Goal: Information Seeking & Learning: Learn about a topic

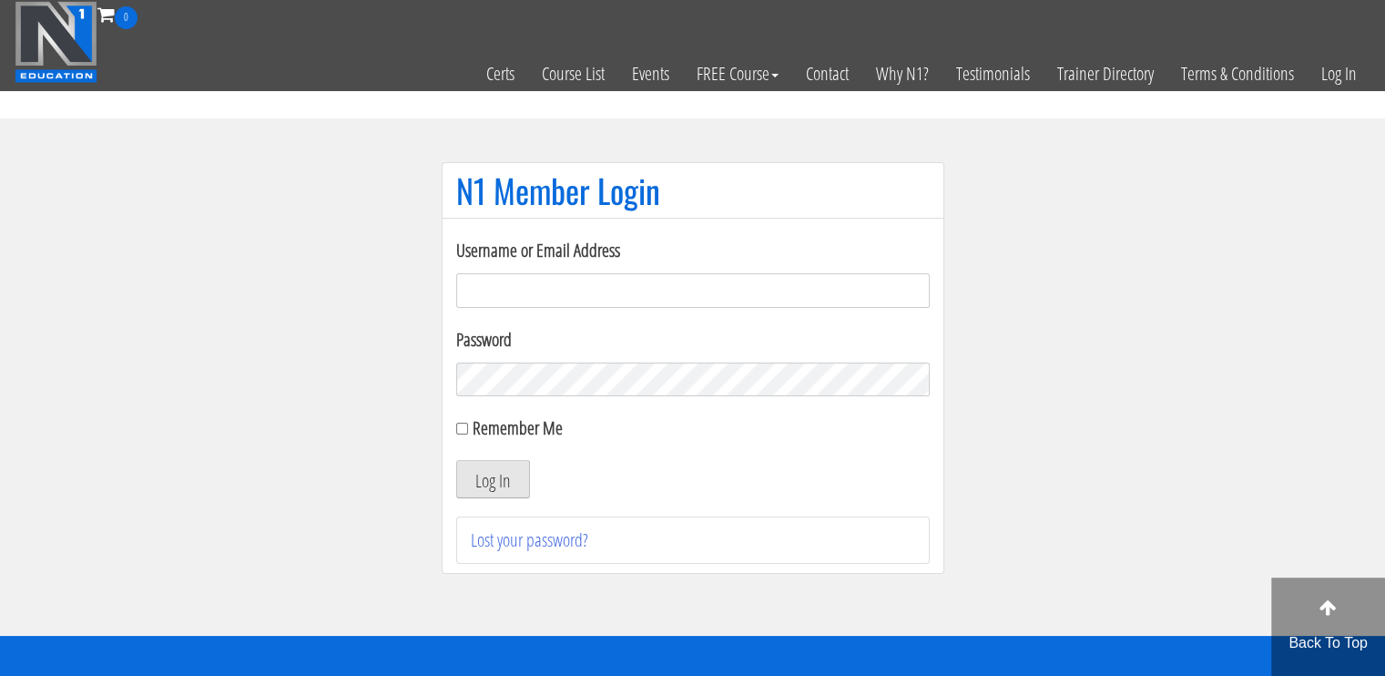
type input "[EMAIL_ADDRESS][DOMAIN_NAME]"
click at [501, 478] on button "Log In" at bounding box center [493, 479] width 74 height 38
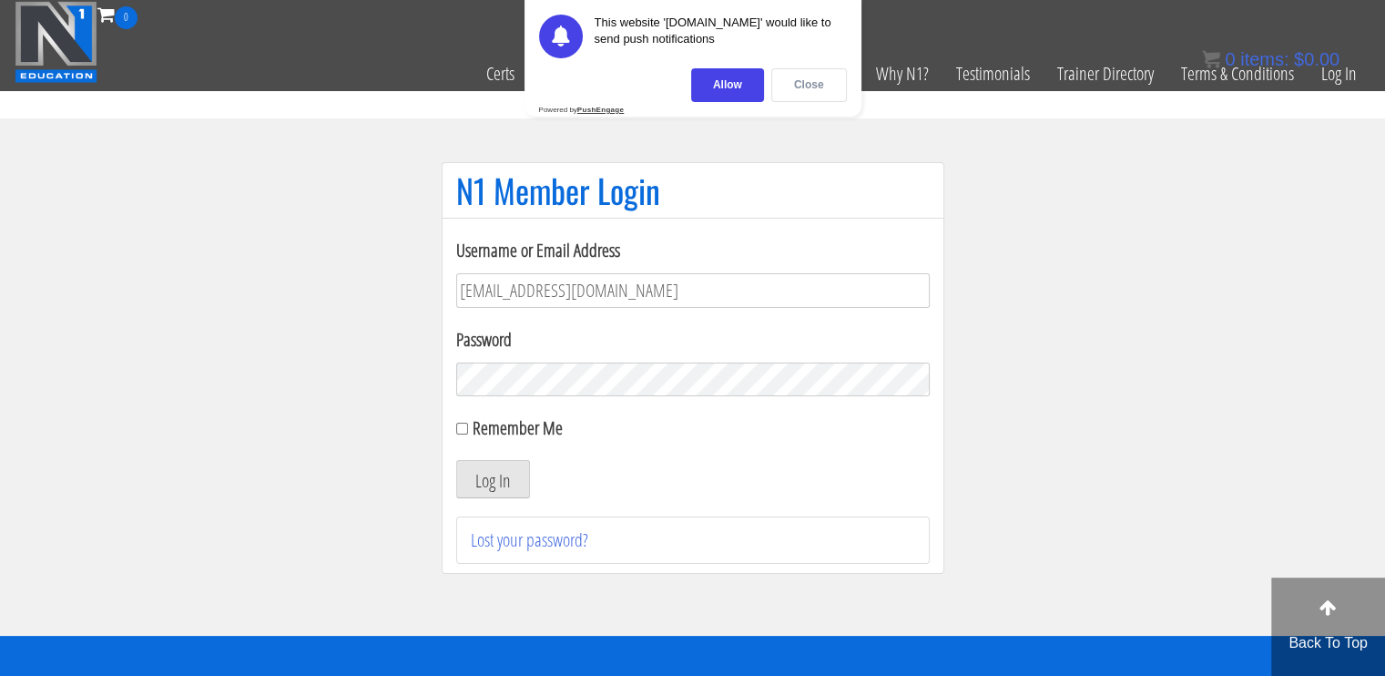
click at [798, 93] on div "Close" at bounding box center [809, 85] width 76 height 34
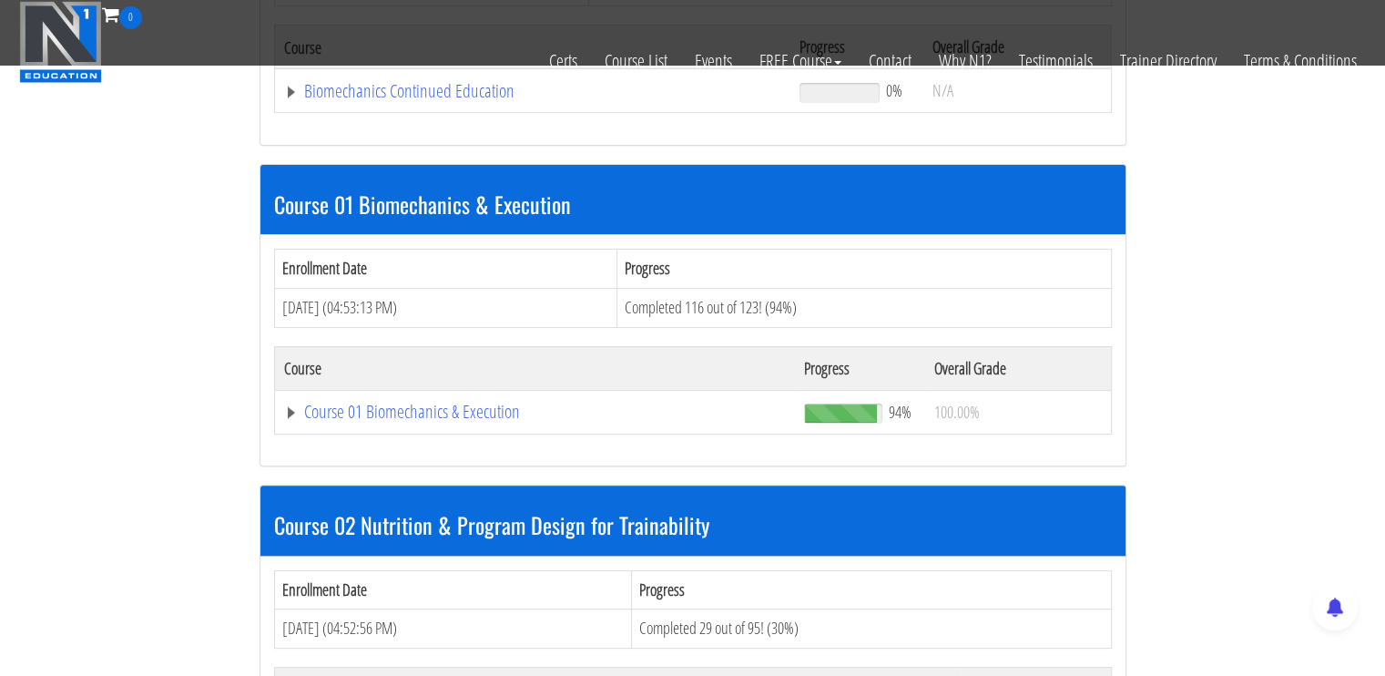
scroll to position [455, 0]
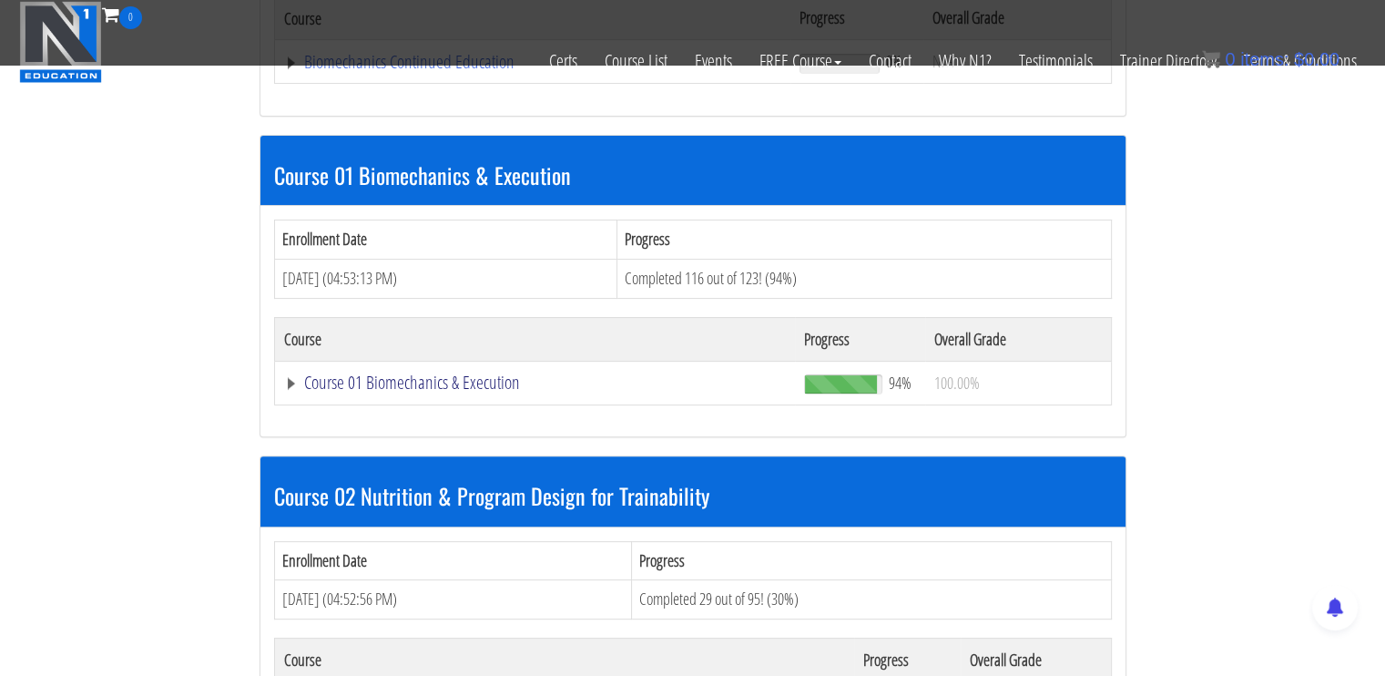
click at [396, 71] on link "Course 01 Biomechanics & Execution" at bounding box center [533, 62] width 498 height 18
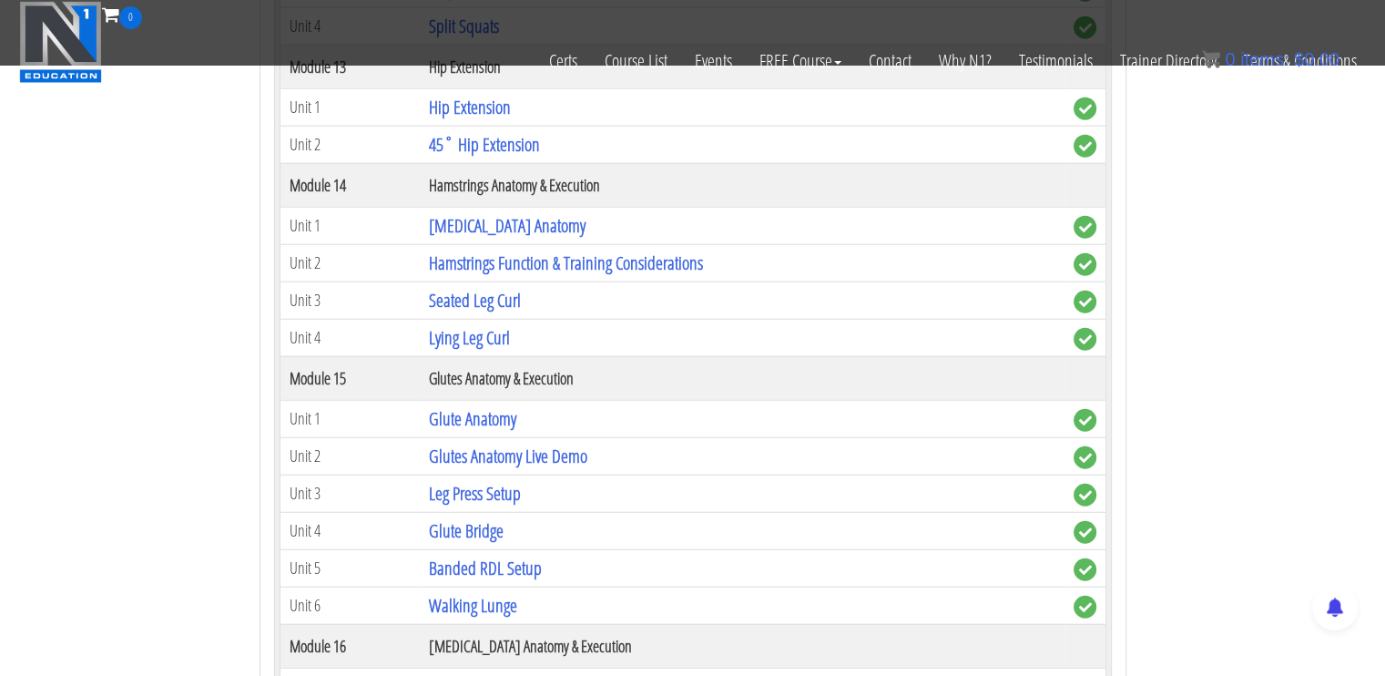
scroll to position [4645, 0]
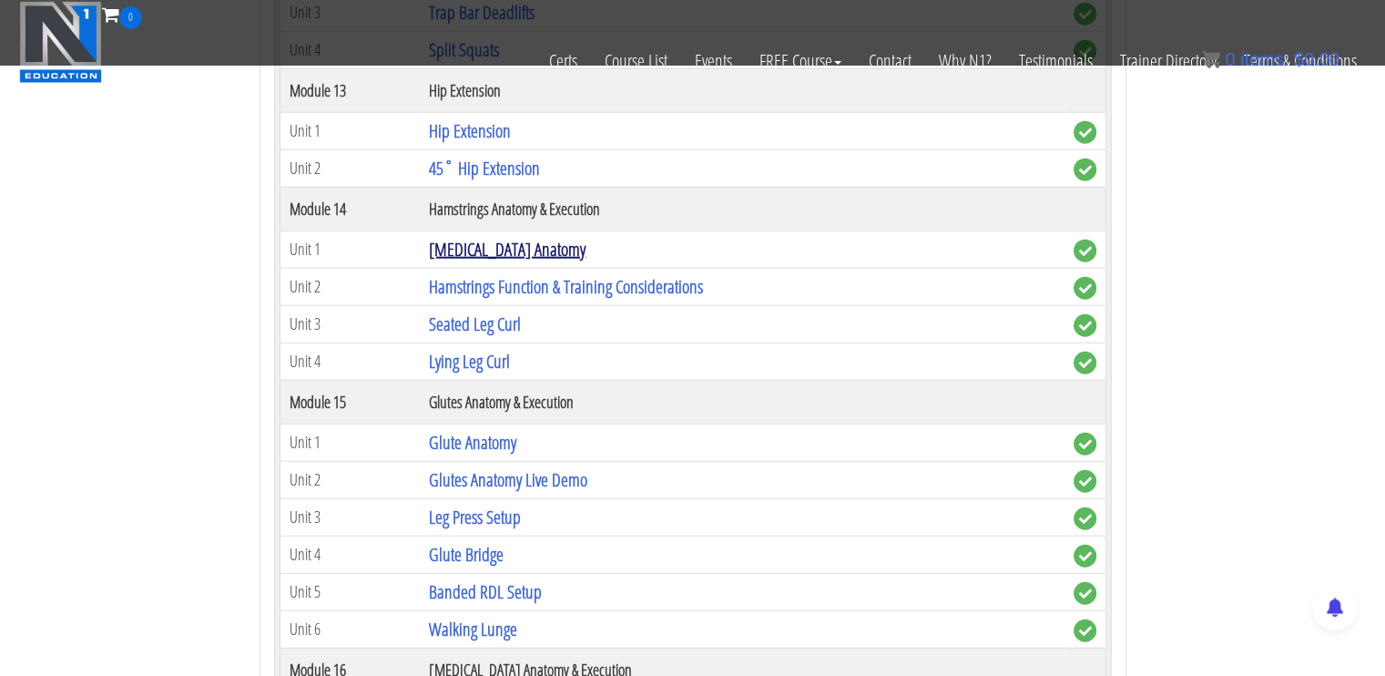
click at [515, 237] on link "[MEDICAL_DATA] Anatomy" at bounding box center [507, 249] width 157 height 25
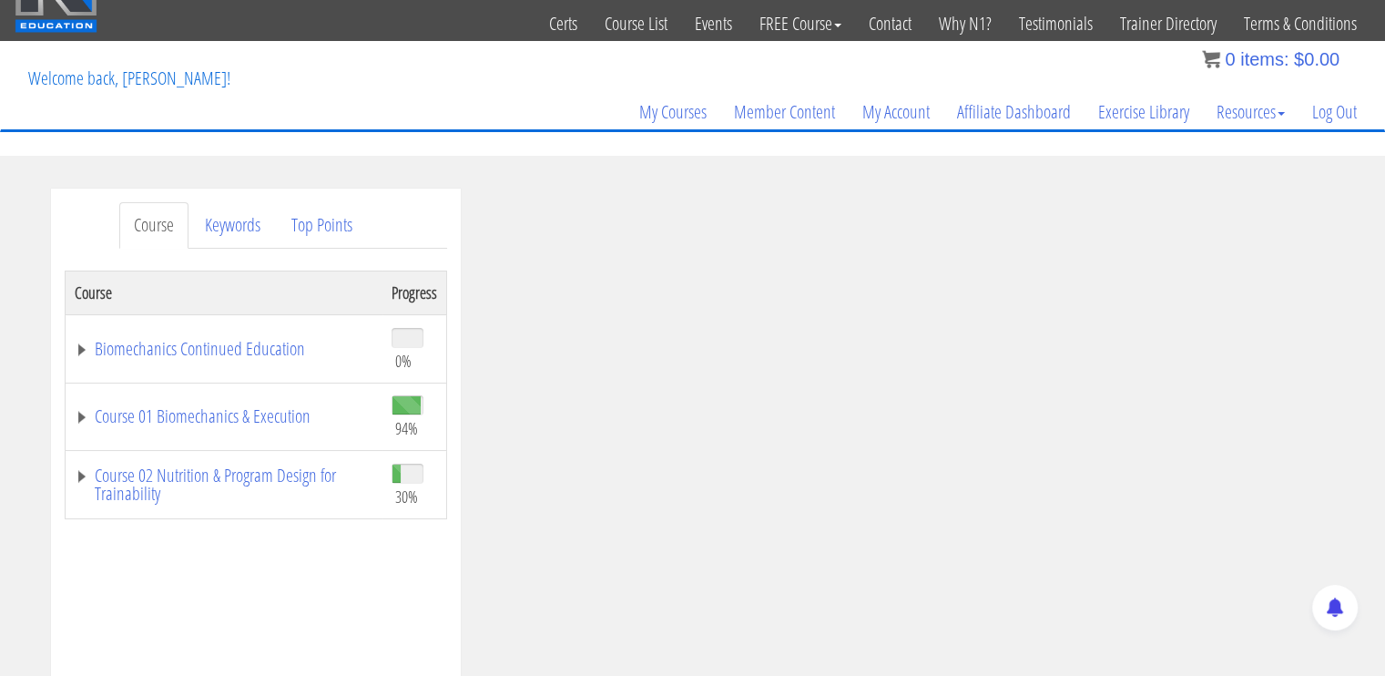
scroll to position [91, 0]
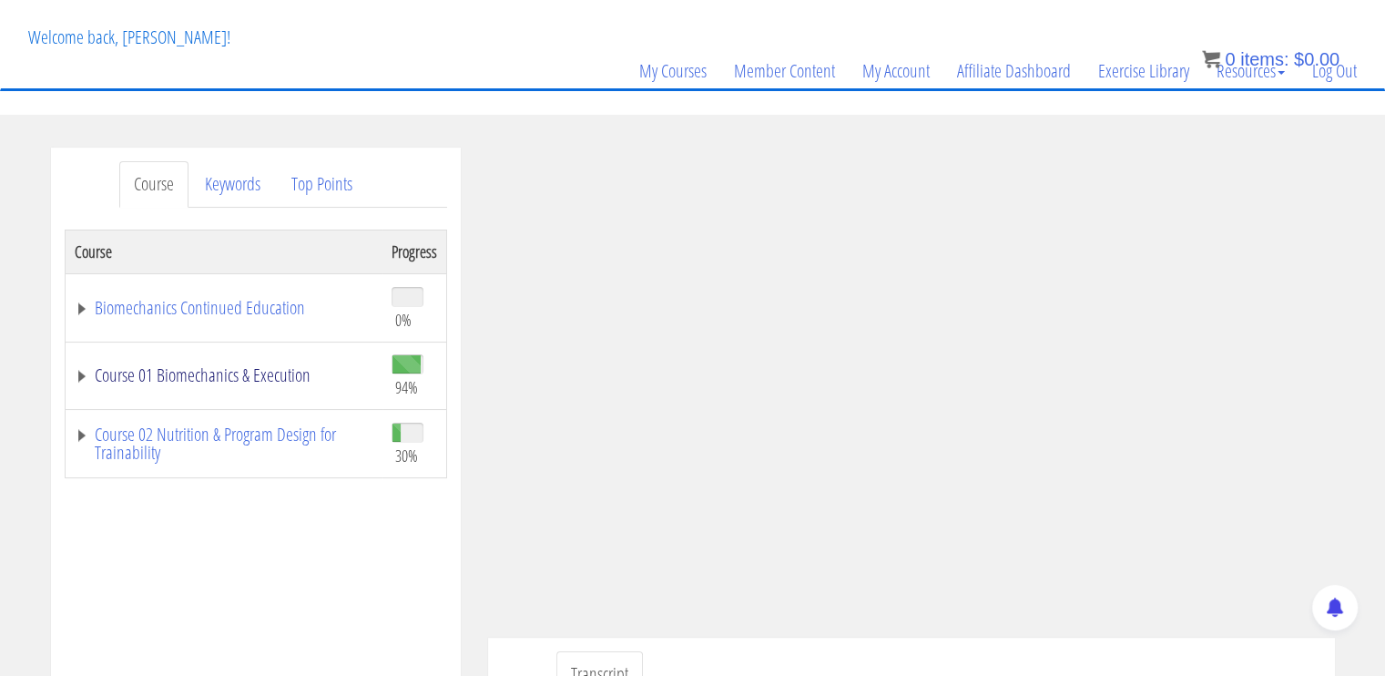
click at [223, 380] on link "Course 01 Biomechanics & Execution" at bounding box center [224, 375] width 299 height 18
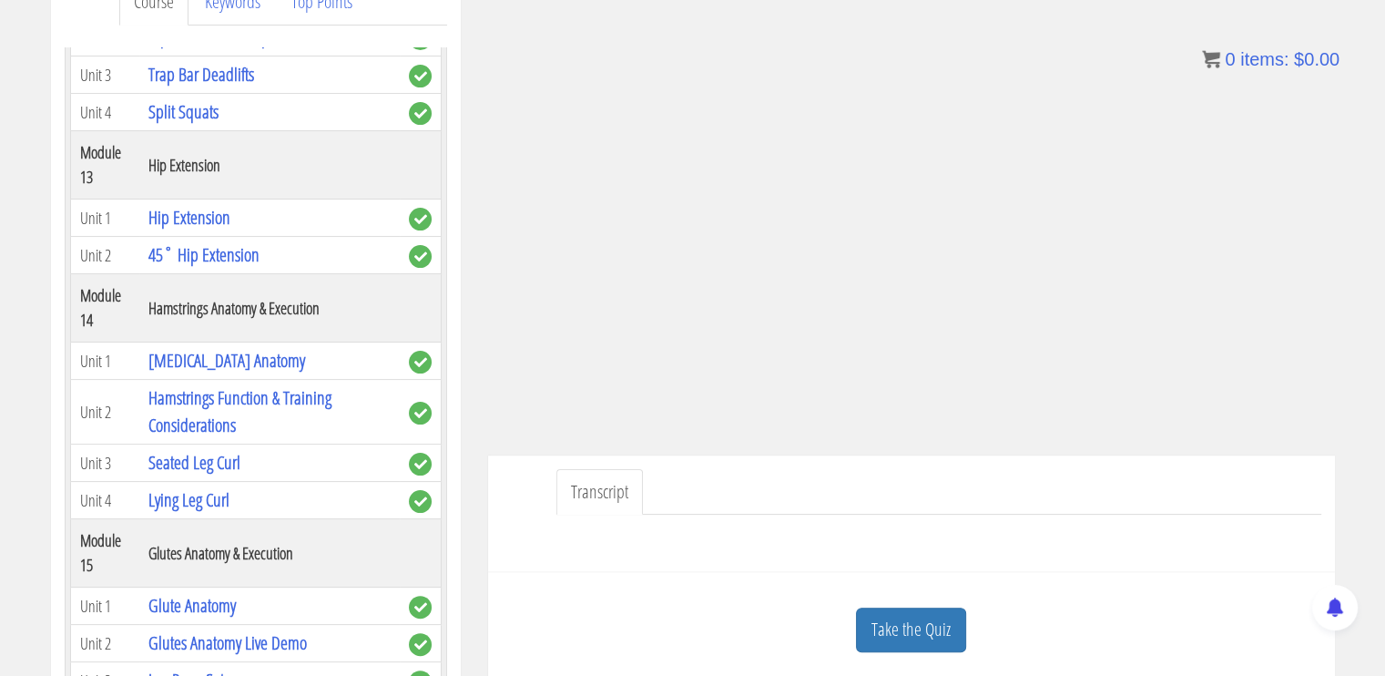
scroll to position [4554, 0]
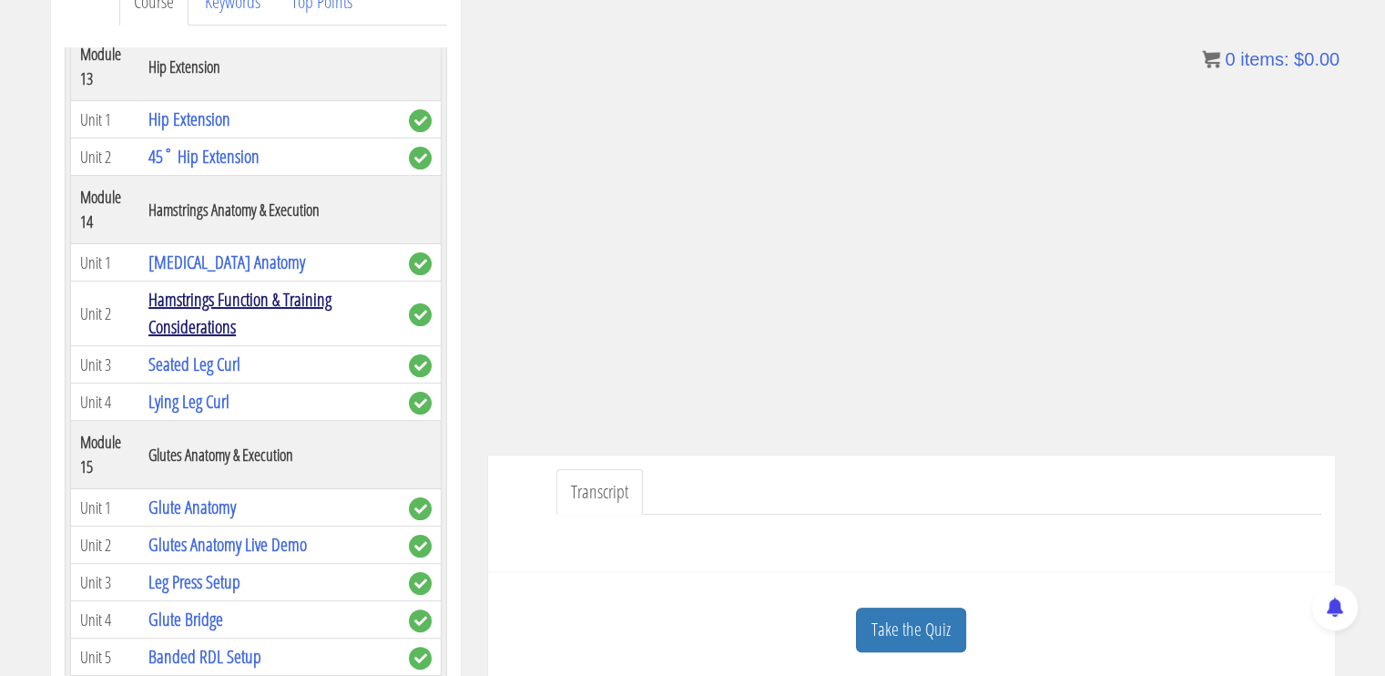
click at [207, 339] on link "Hamstrings Function & Training Considerations" at bounding box center [239, 313] width 183 height 52
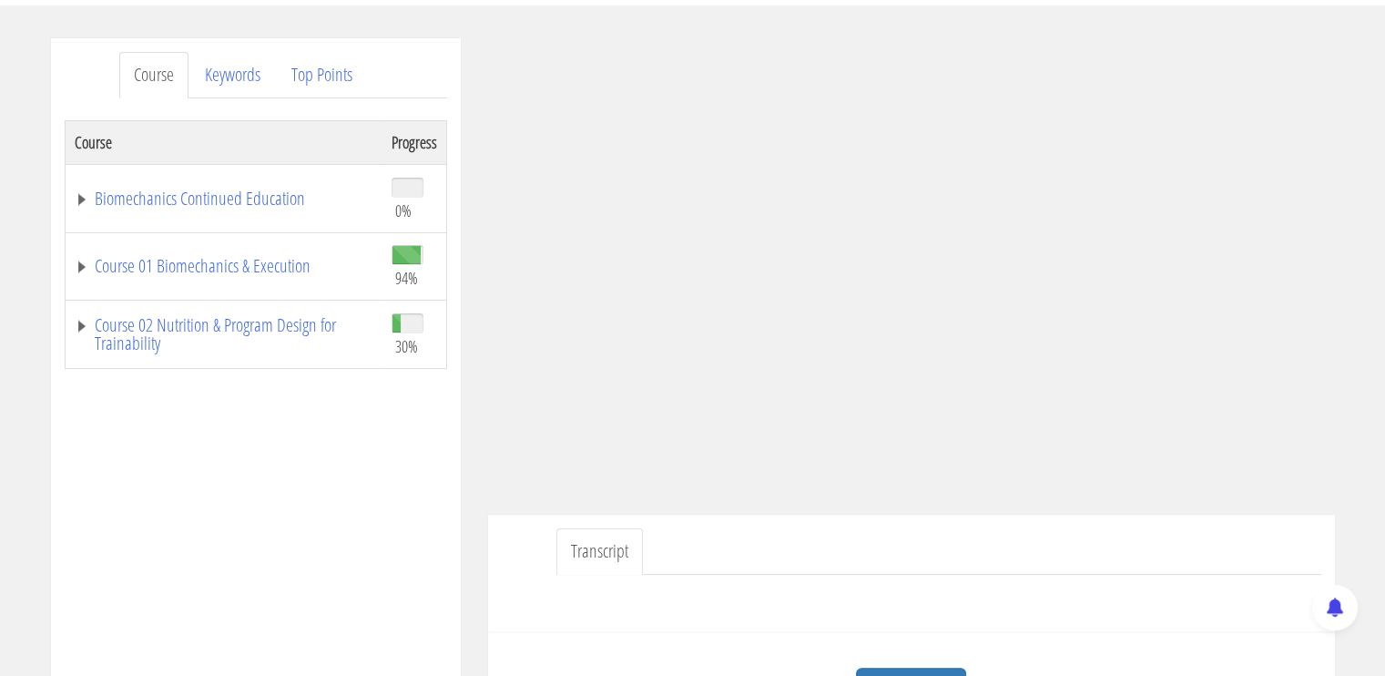
scroll to position [273, 0]
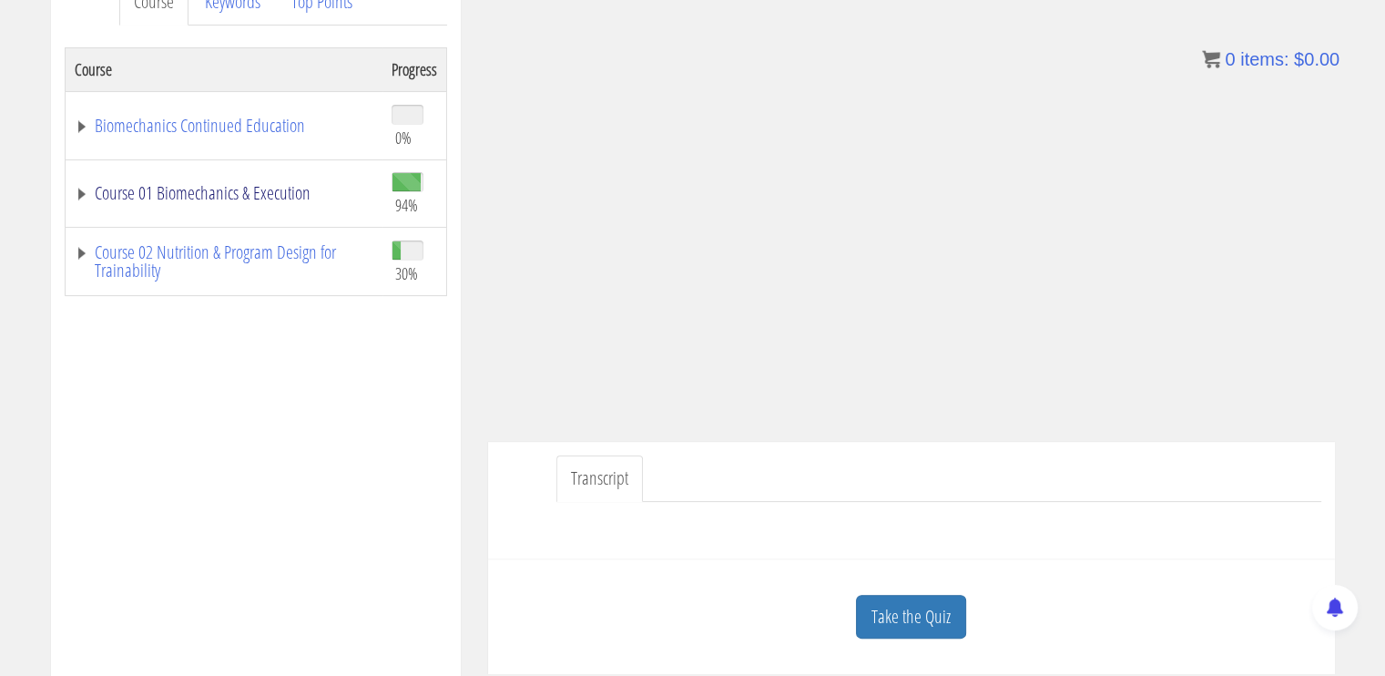
click at [169, 194] on link "Course 01 Biomechanics & Execution" at bounding box center [224, 193] width 299 height 18
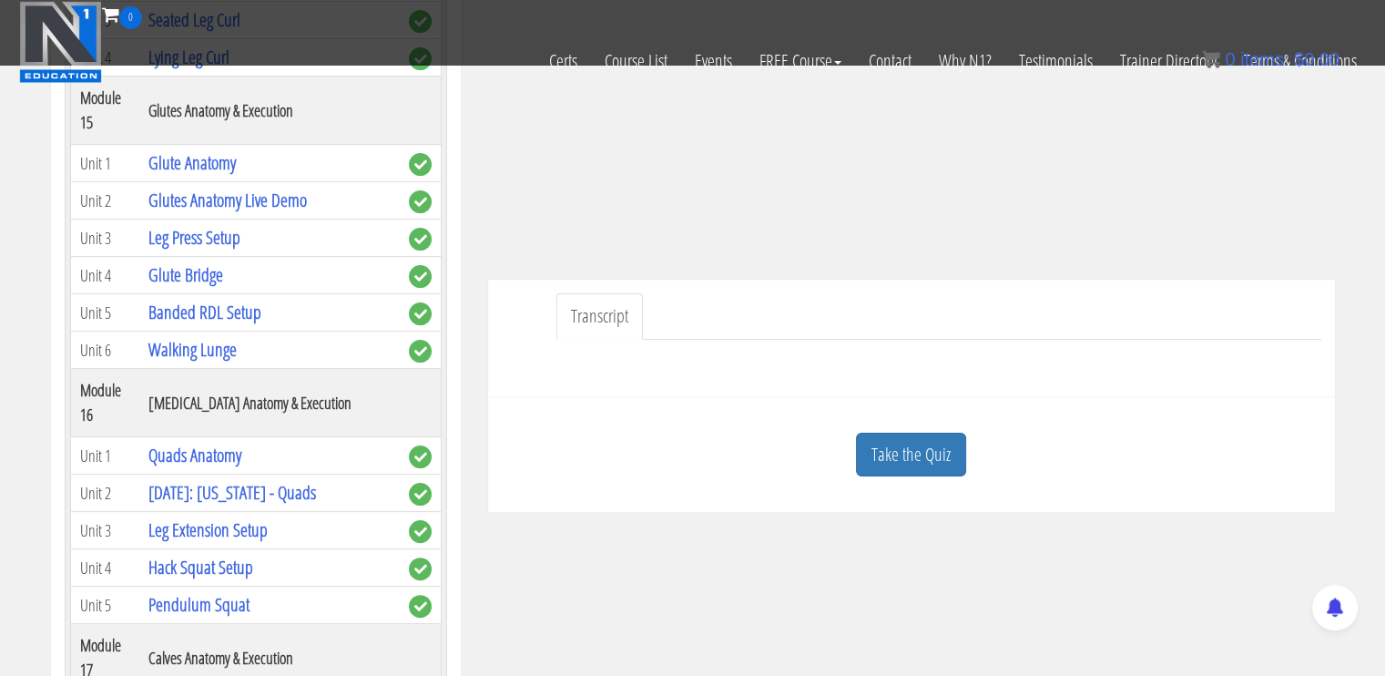
scroll to position [4736, 0]
click at [210, 175] on link "Glute Anatomy" at bounding box center [191, 162] width 87 height 25
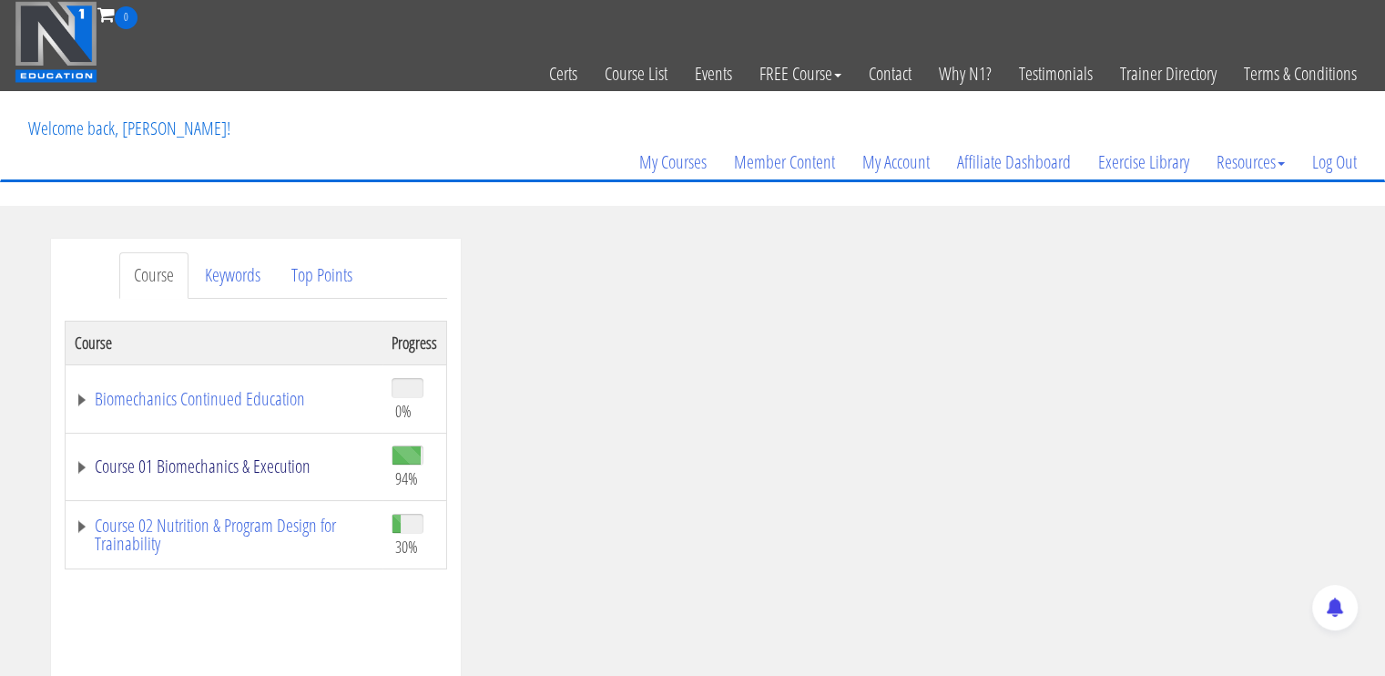
click at [152, 463] on link "Course 01 Biomechanics & Execution" at bounding box center [224, 466] width 299 height 18
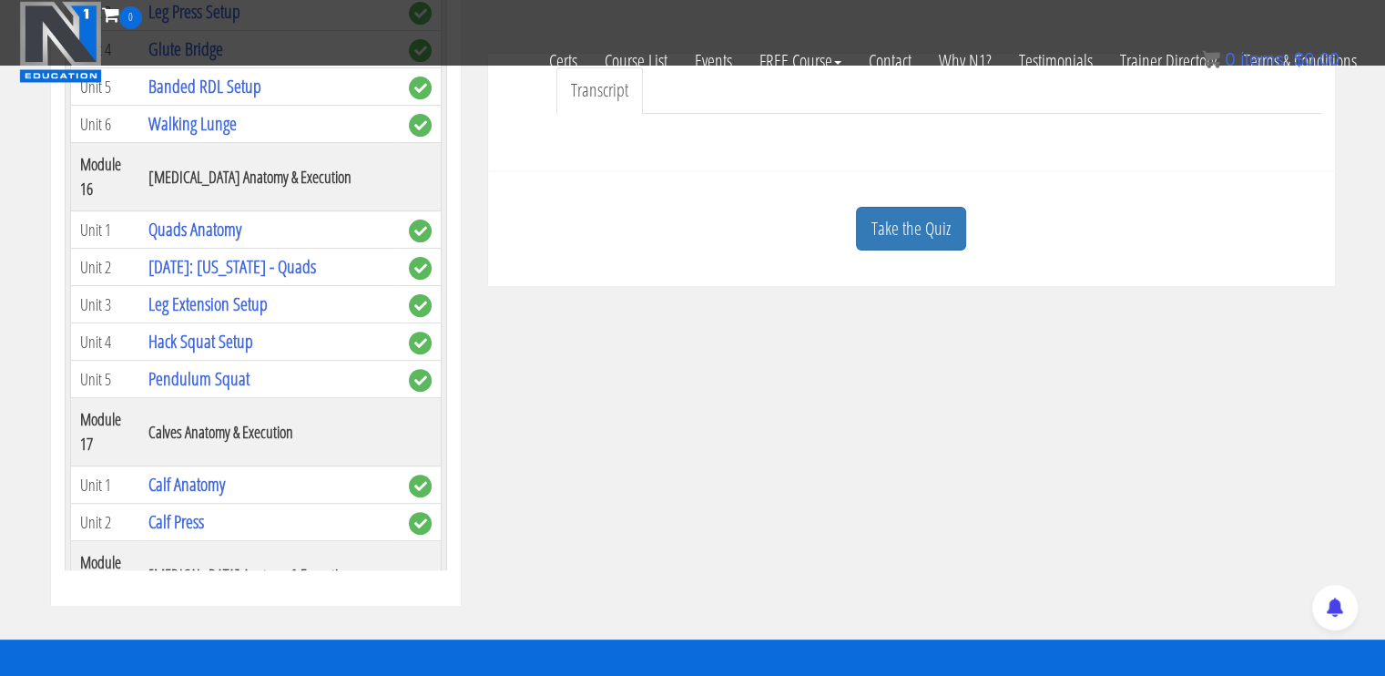
scroll to position [4827, 0]
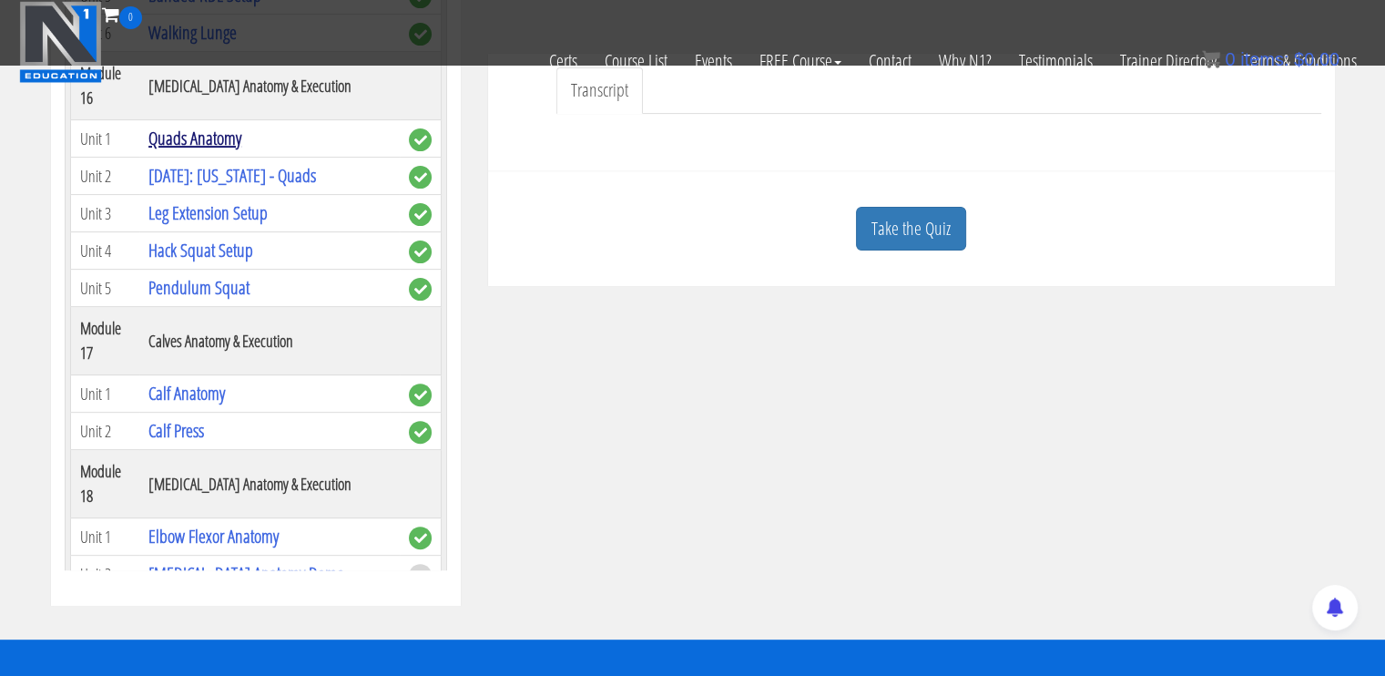
click at [219, 150] on link "Quads Anatomy" at bounding box center [194, 138] width 93 height 25
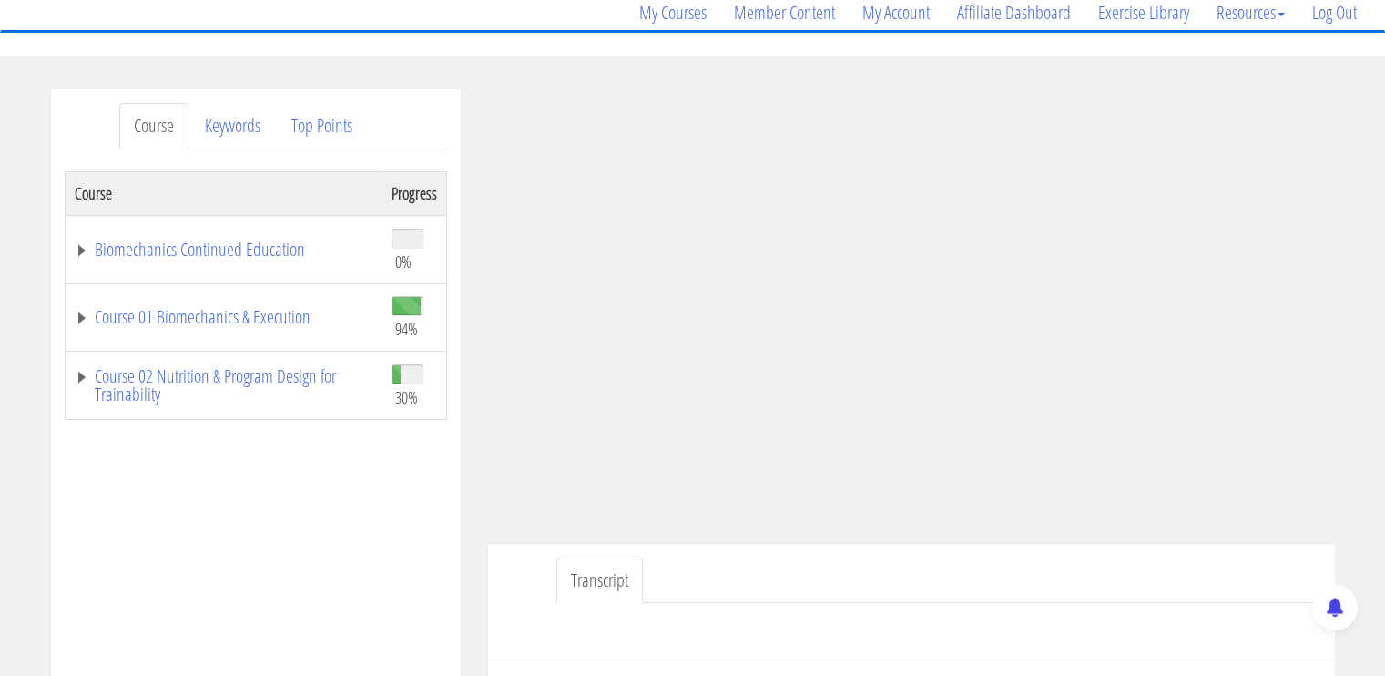
scroll to position [182, 0]
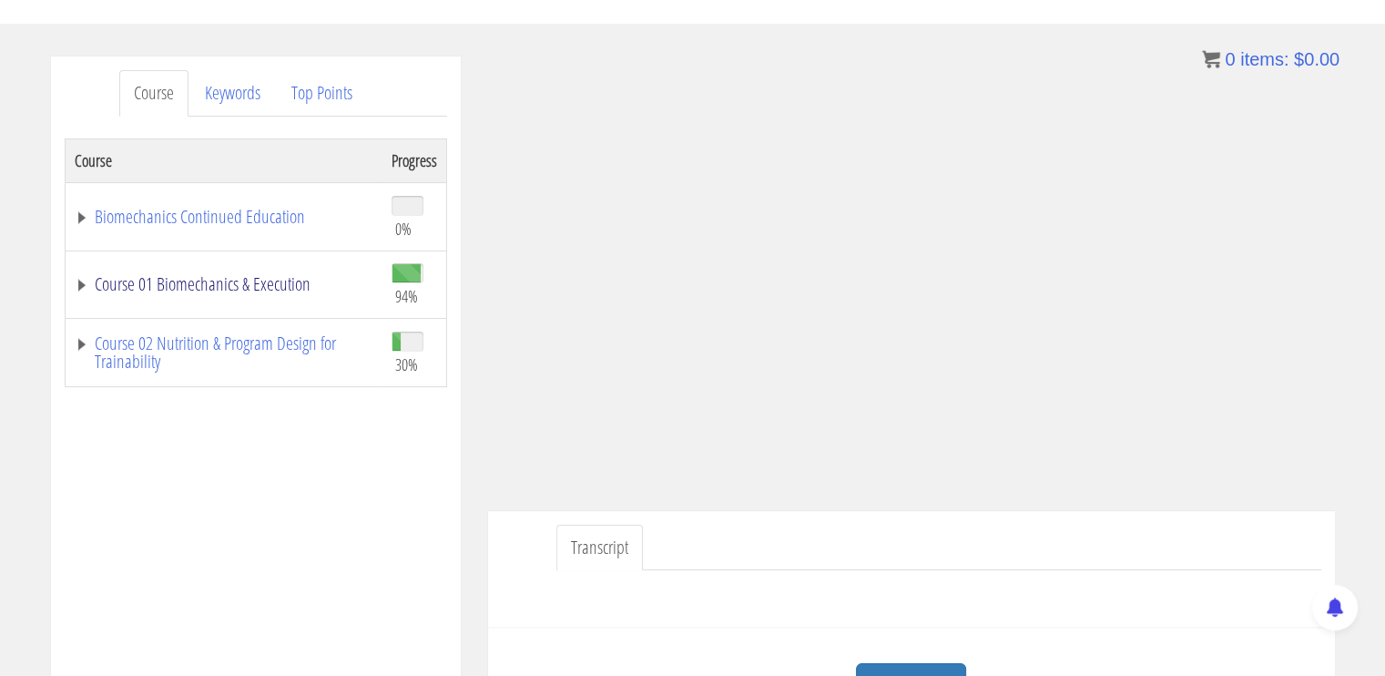
click at [208, 289] on link "Course 01 Biomechanics & Execution" at bounding box center [224, 284] width 299 height 18
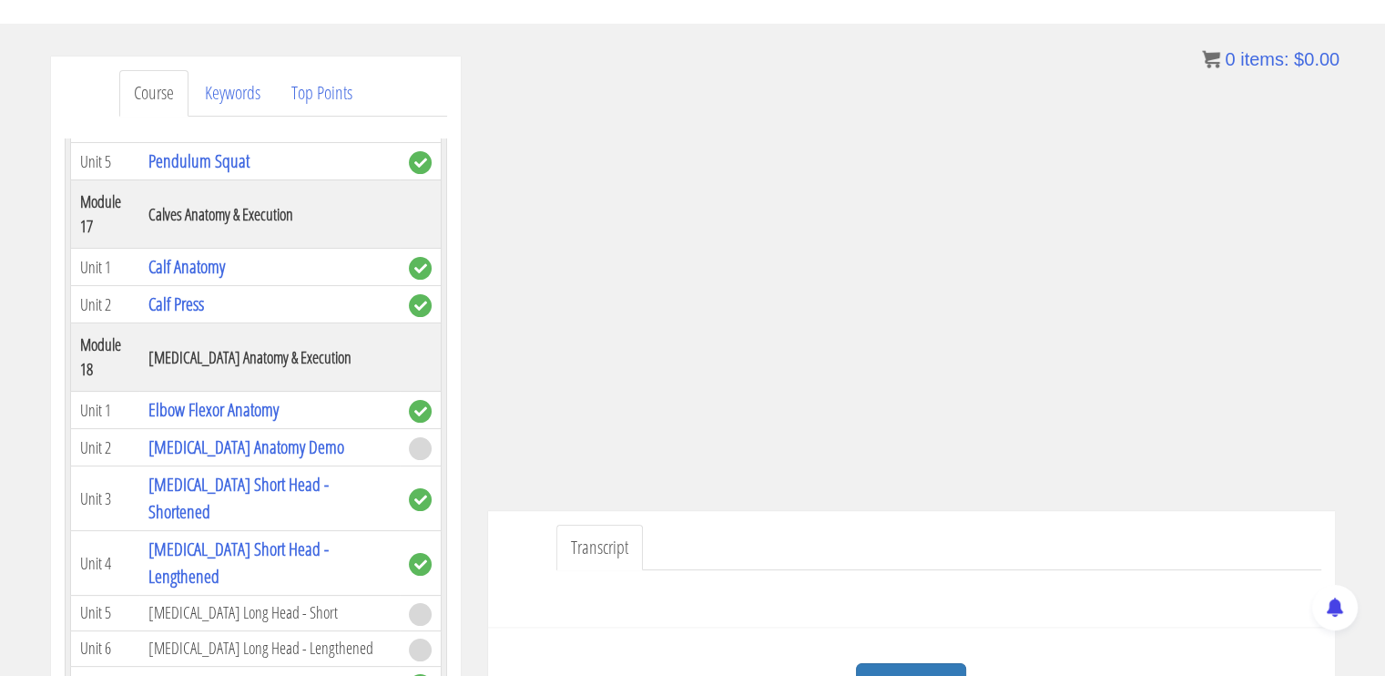
scroll to position [5465, 0]
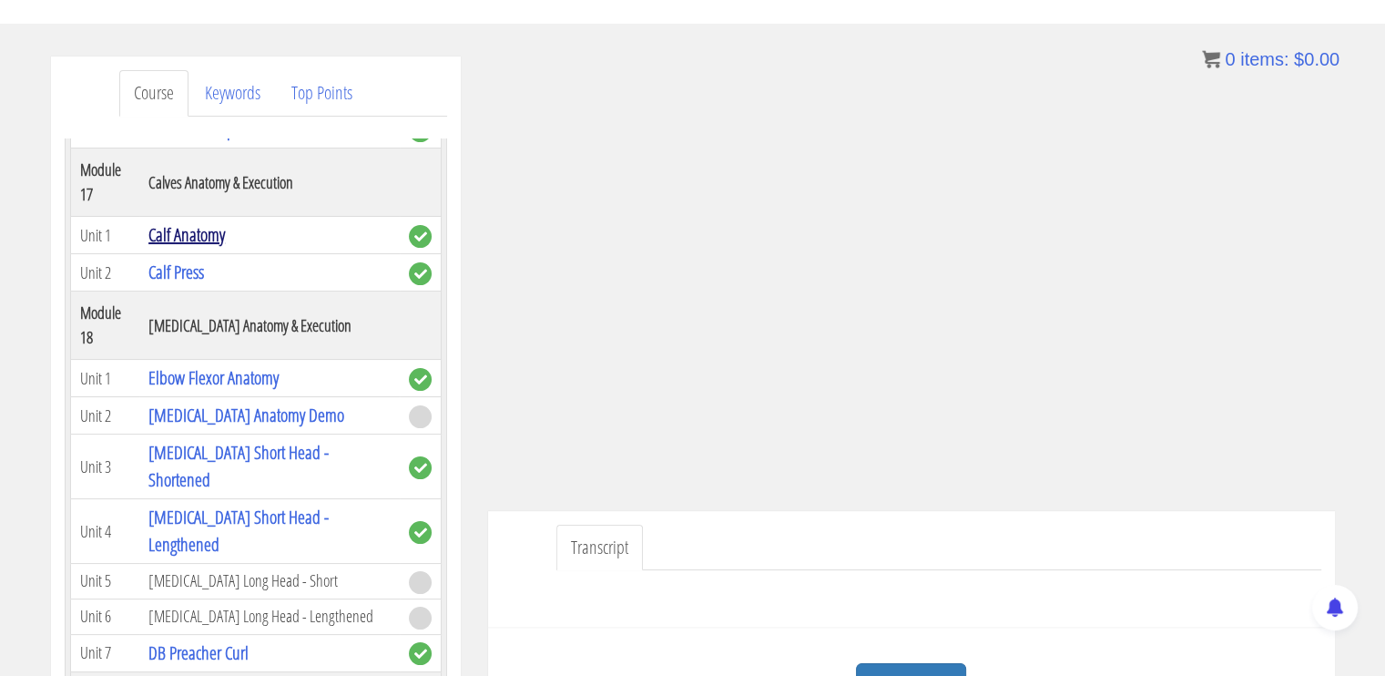
click at [188, 247] on link "Calf Anatomy" at bounding box center [186, 234] width 77 height 25
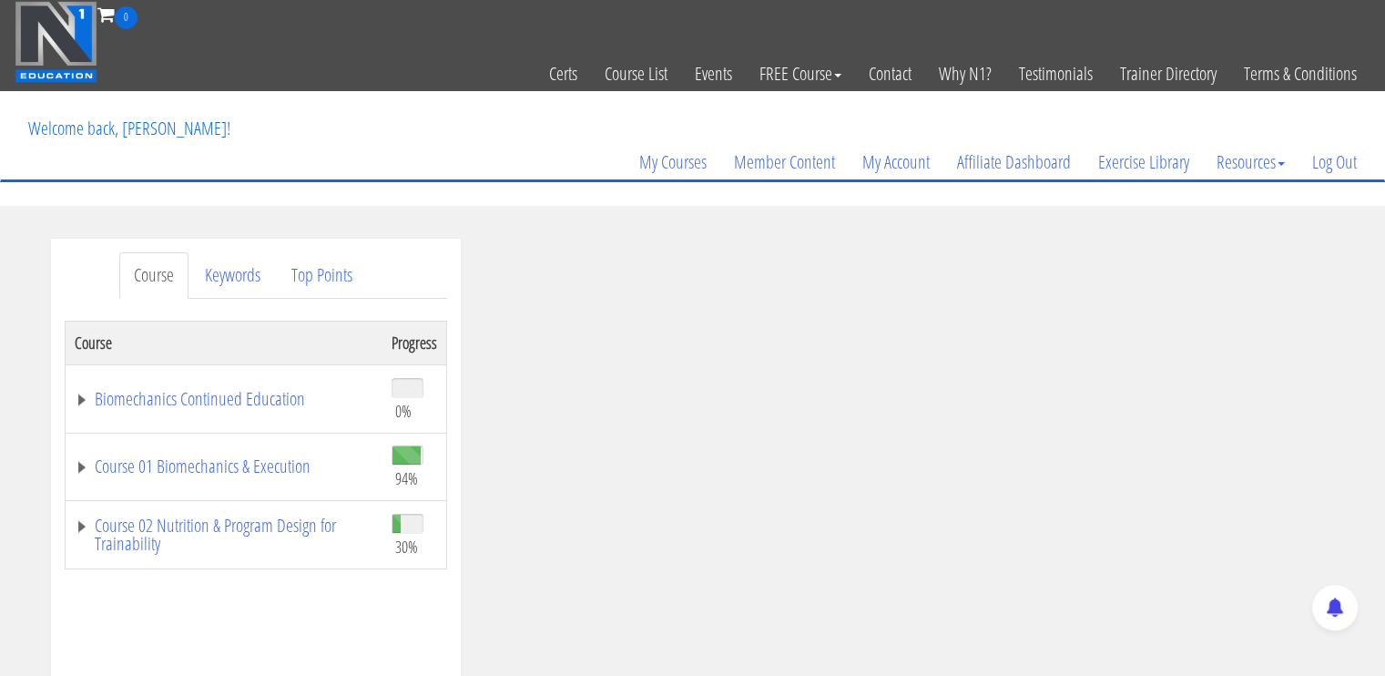
scroll to position [182, 0]
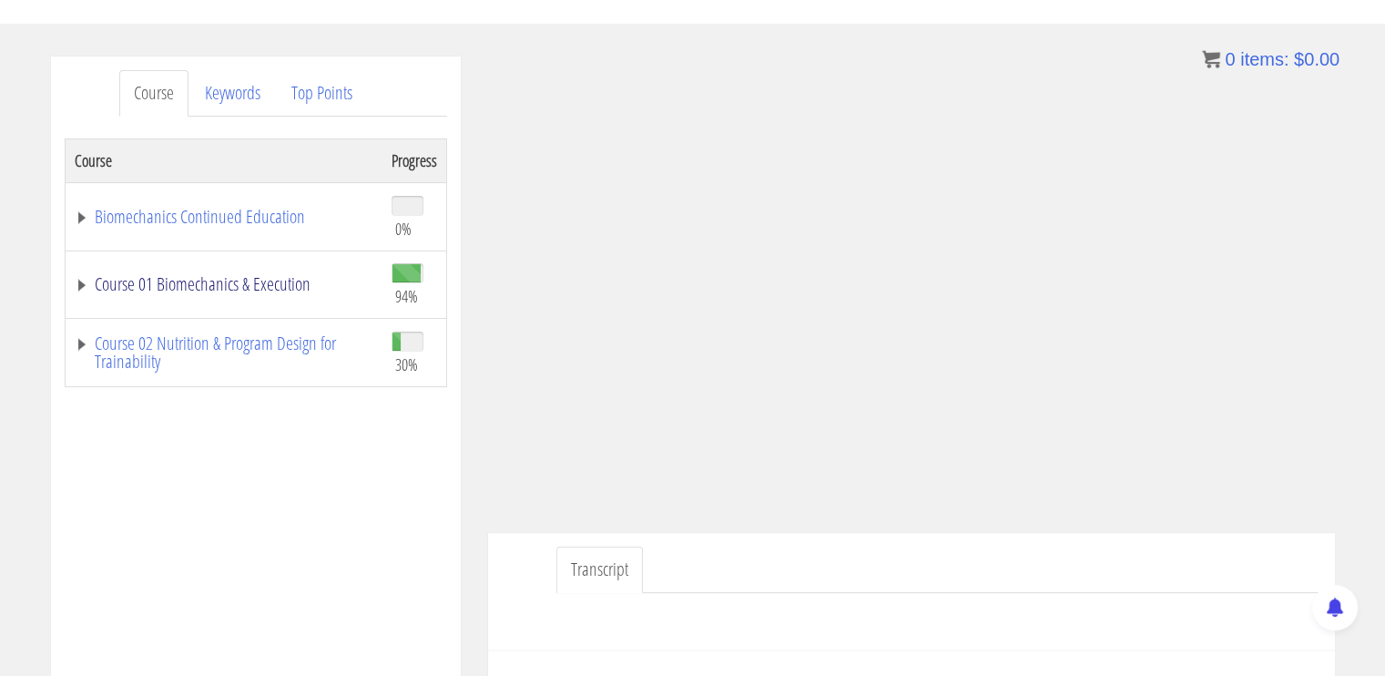
click at [168, 291] on link "Course 01 Biomechanics & Execution" at bounding box center [224, 284] width 299 height 18
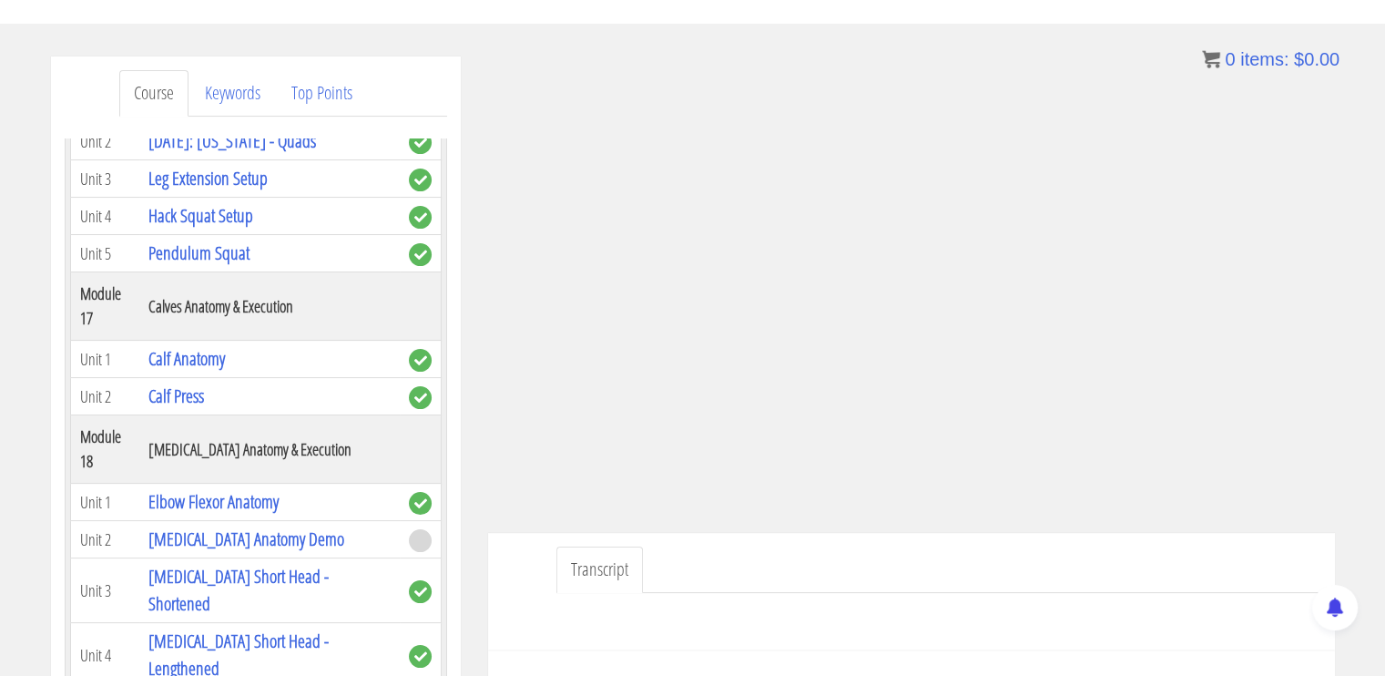
scroll to position [5374, 0]
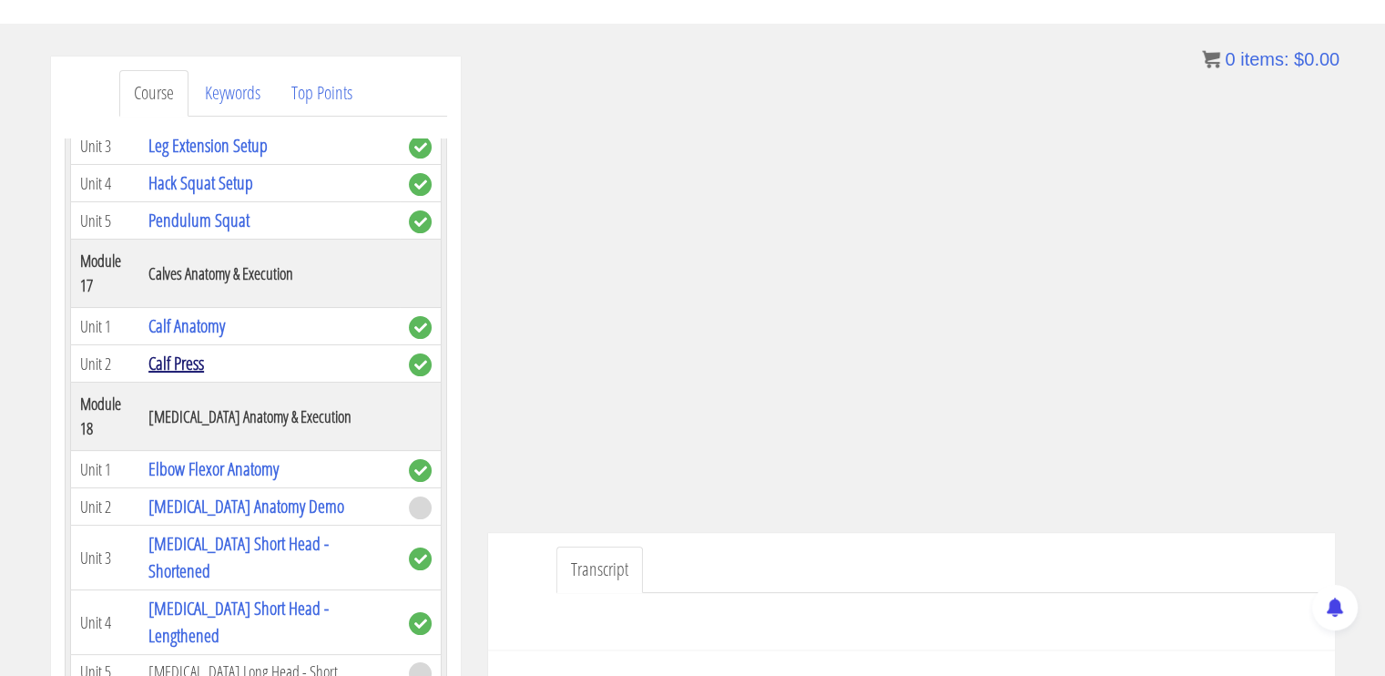
click at [182, 375] on link "Calf Press" at bounding box center [176, 363] width 56 height 25
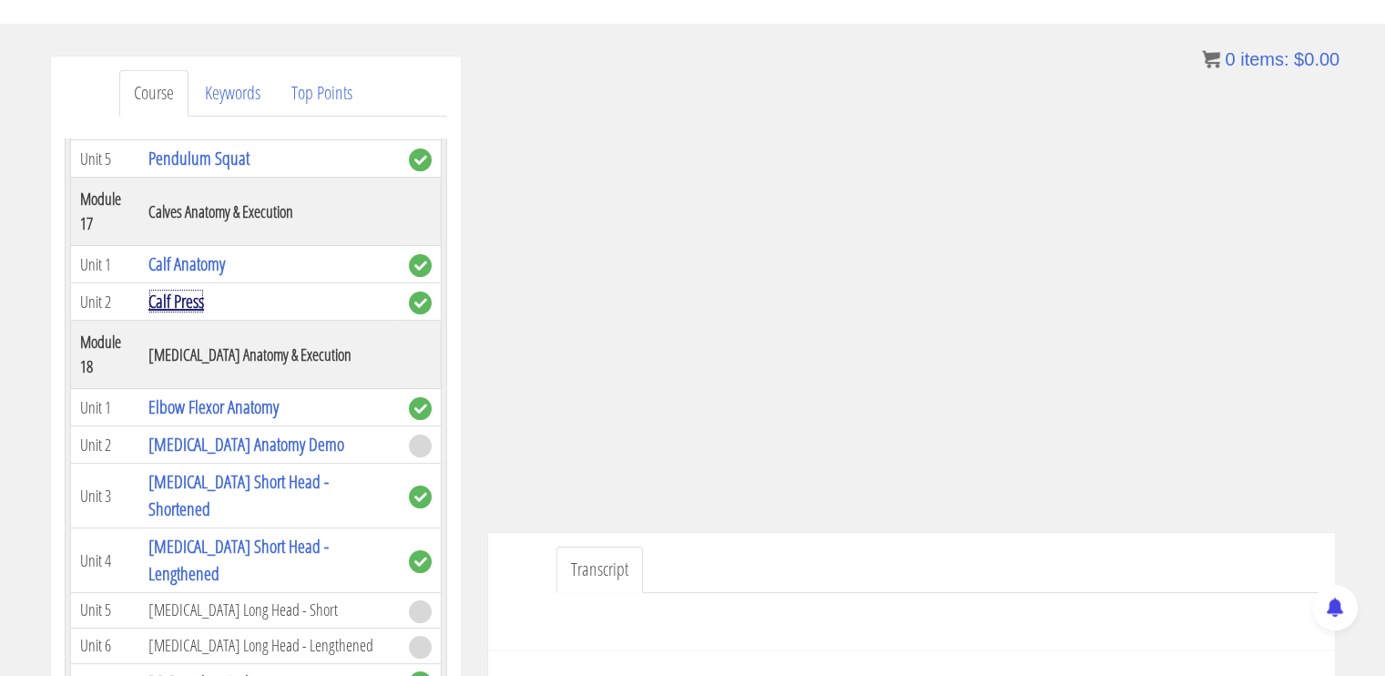
scroll to position [5465, 0]
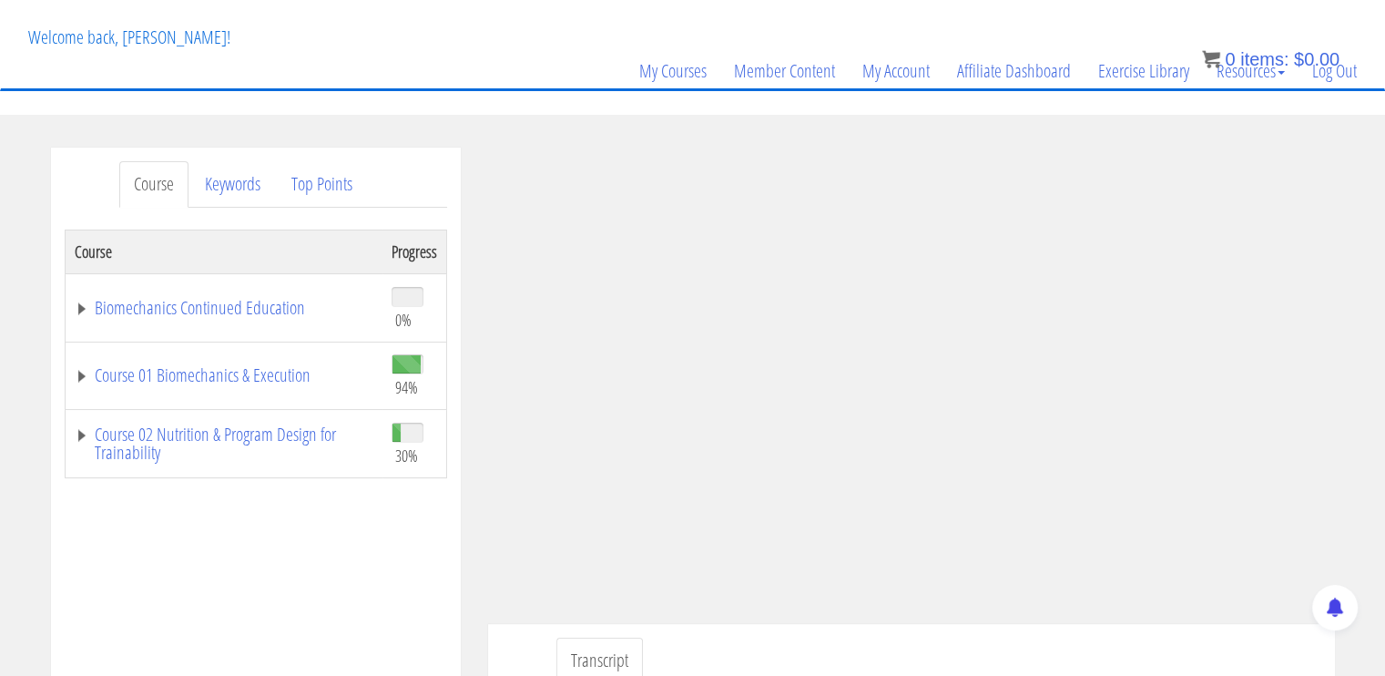
scroll to position [182, 0]
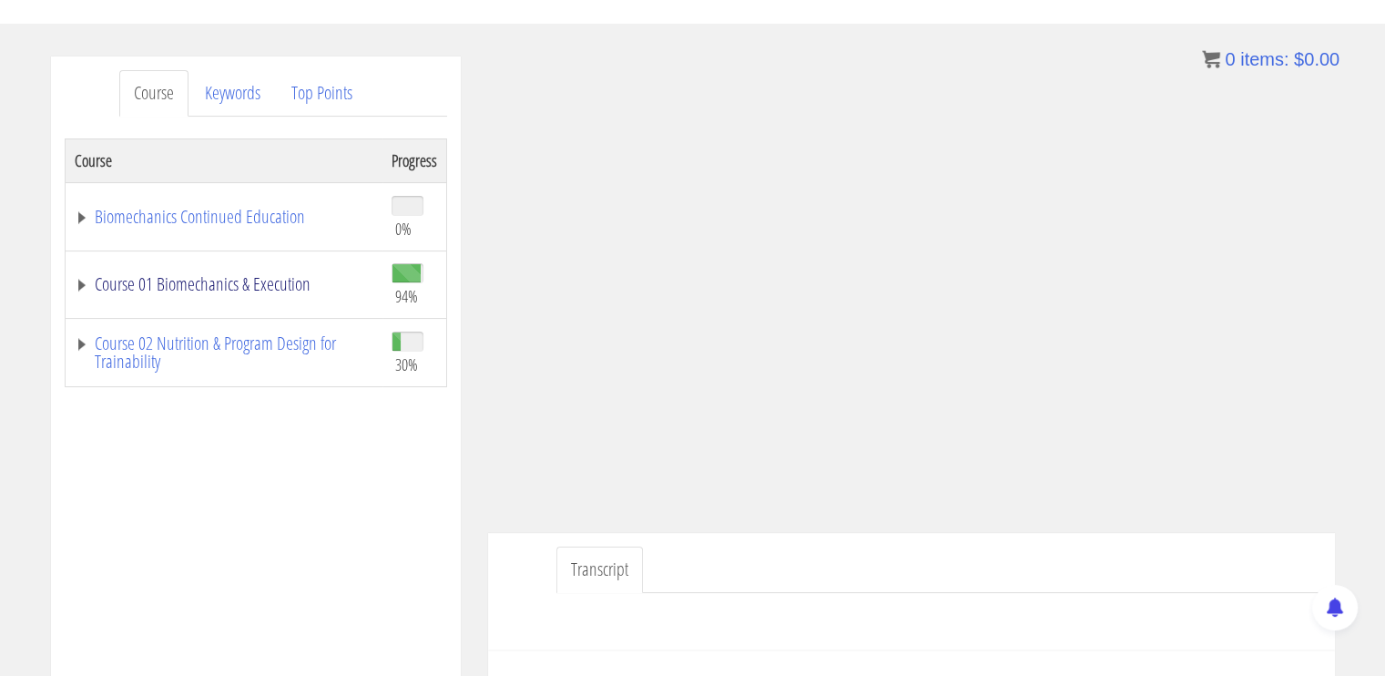
click at [178, 288] on link "Course 01 Biomechanics & Execution" at bounding box center [224, 284] width 299 height 18
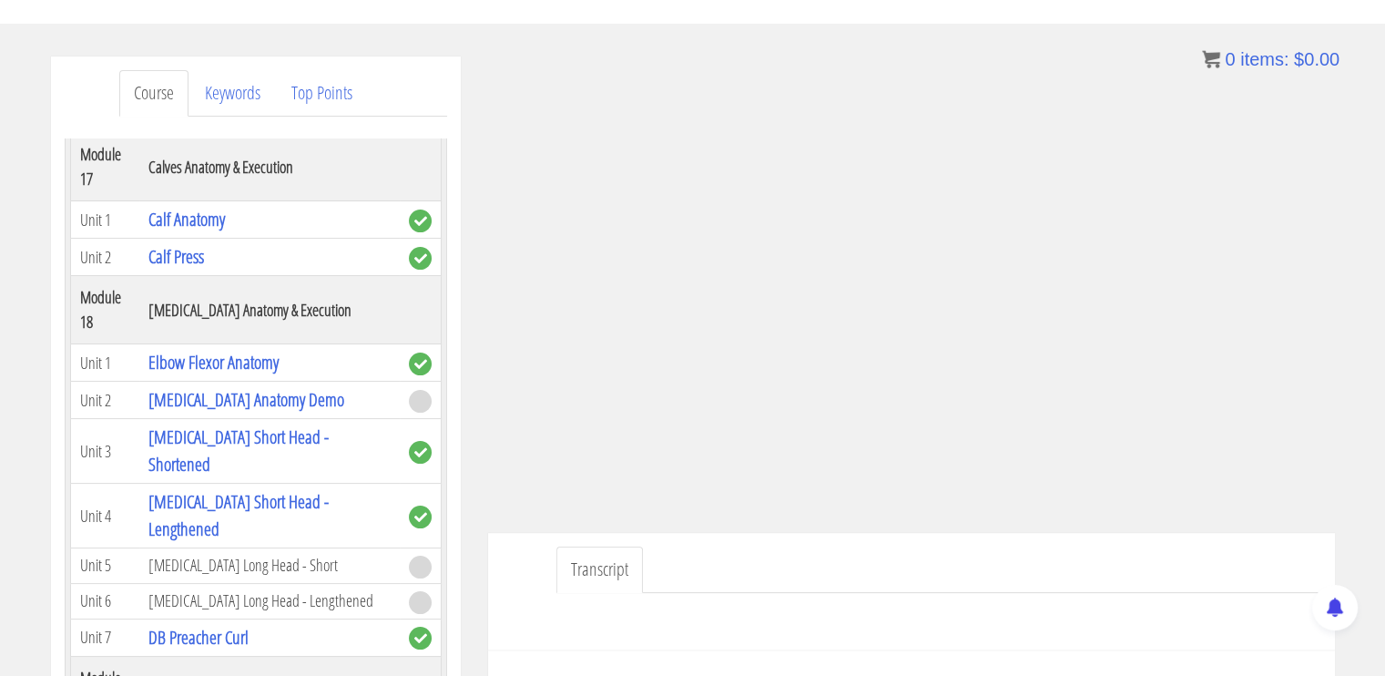
scroll to position [5552, 0]
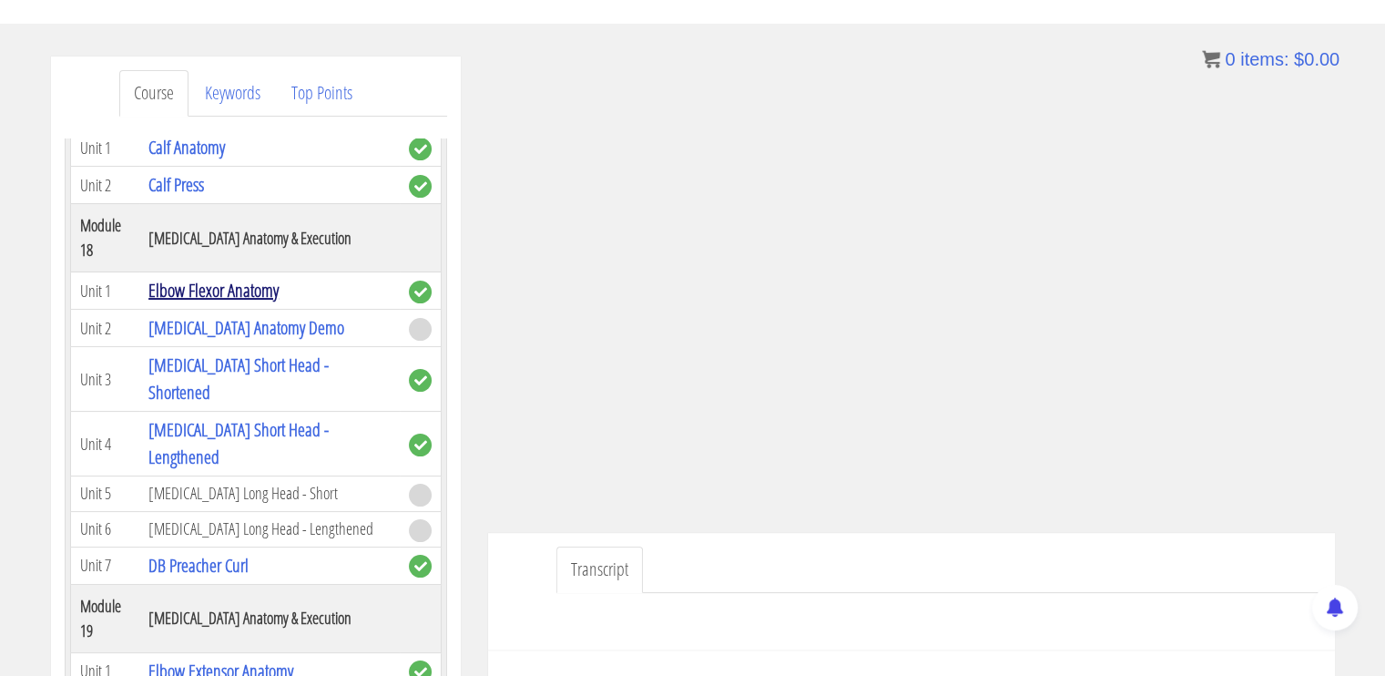
click at [251, 302] on link "Elbow Flexor Anatomy" at bounding box center [213, 290] width 130 height 25
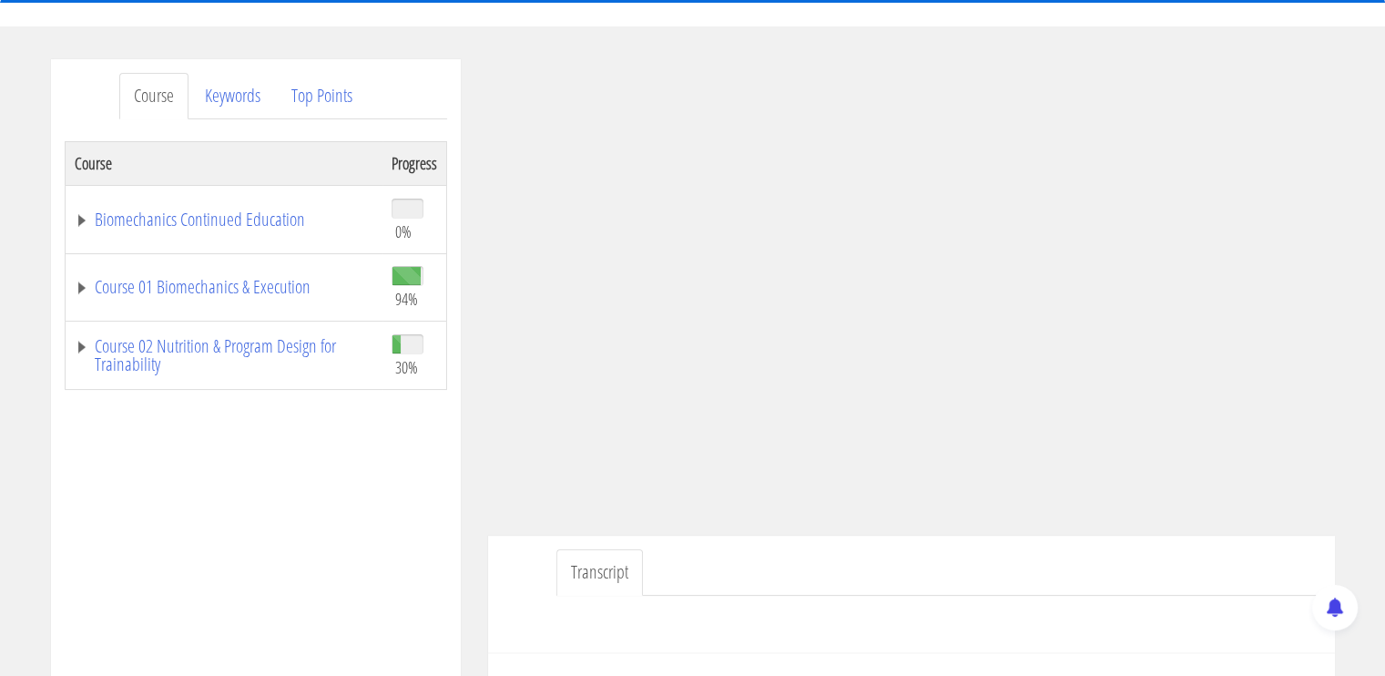
scroll to position [182, 0]
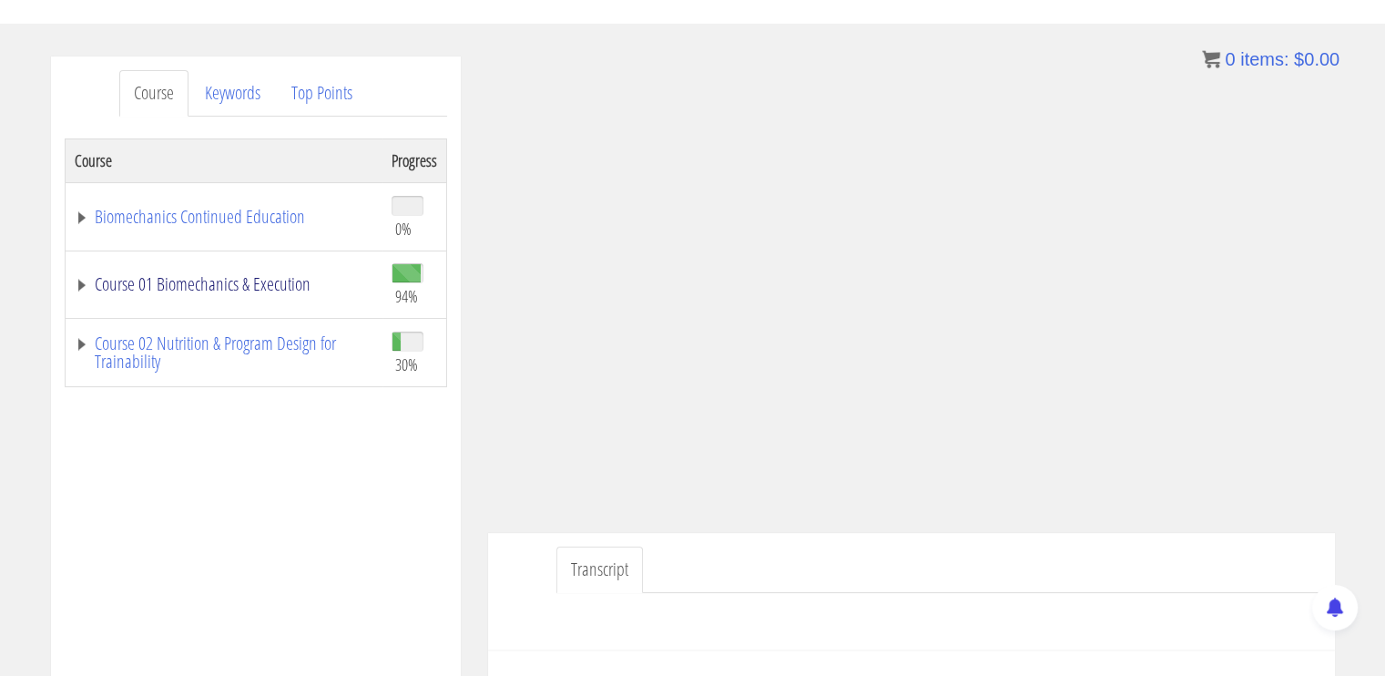
click at [198, 286] on link "Course 01 Biomechanics & Execution" at bounding box center [224, 284] width 299 height 18
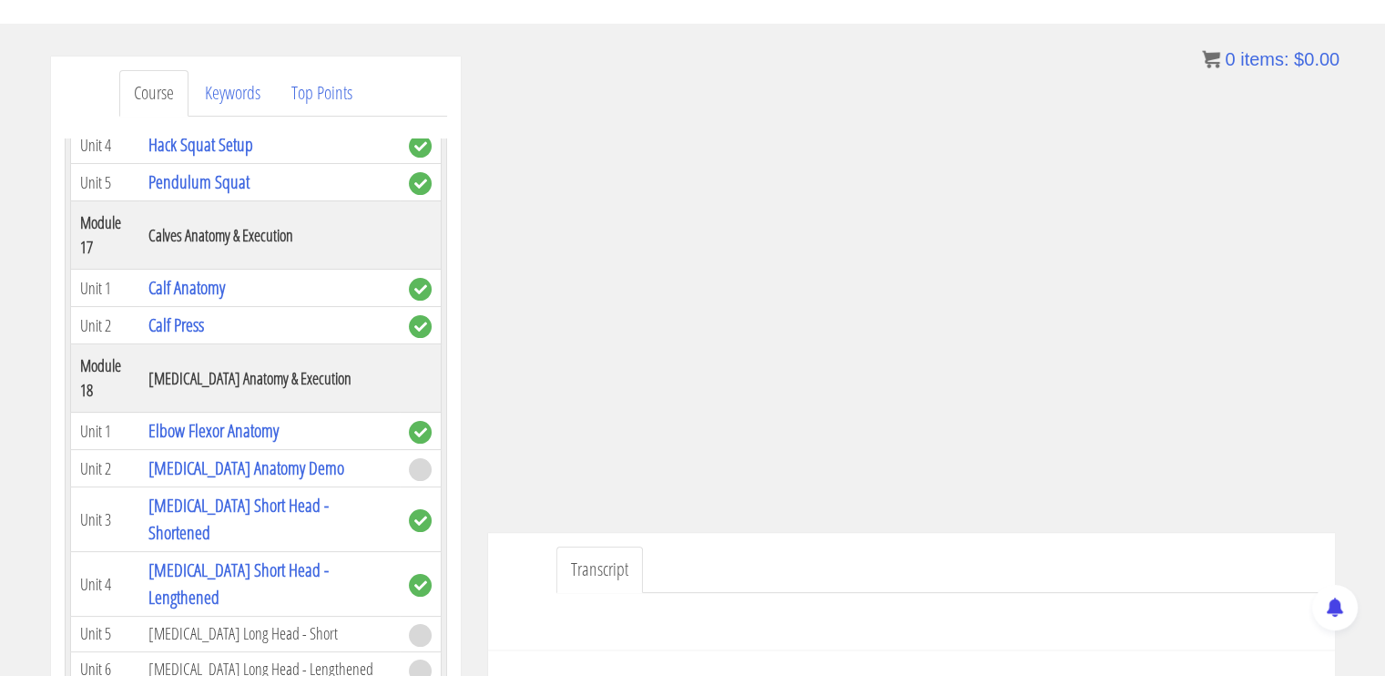
scroll to position [5552, 0]
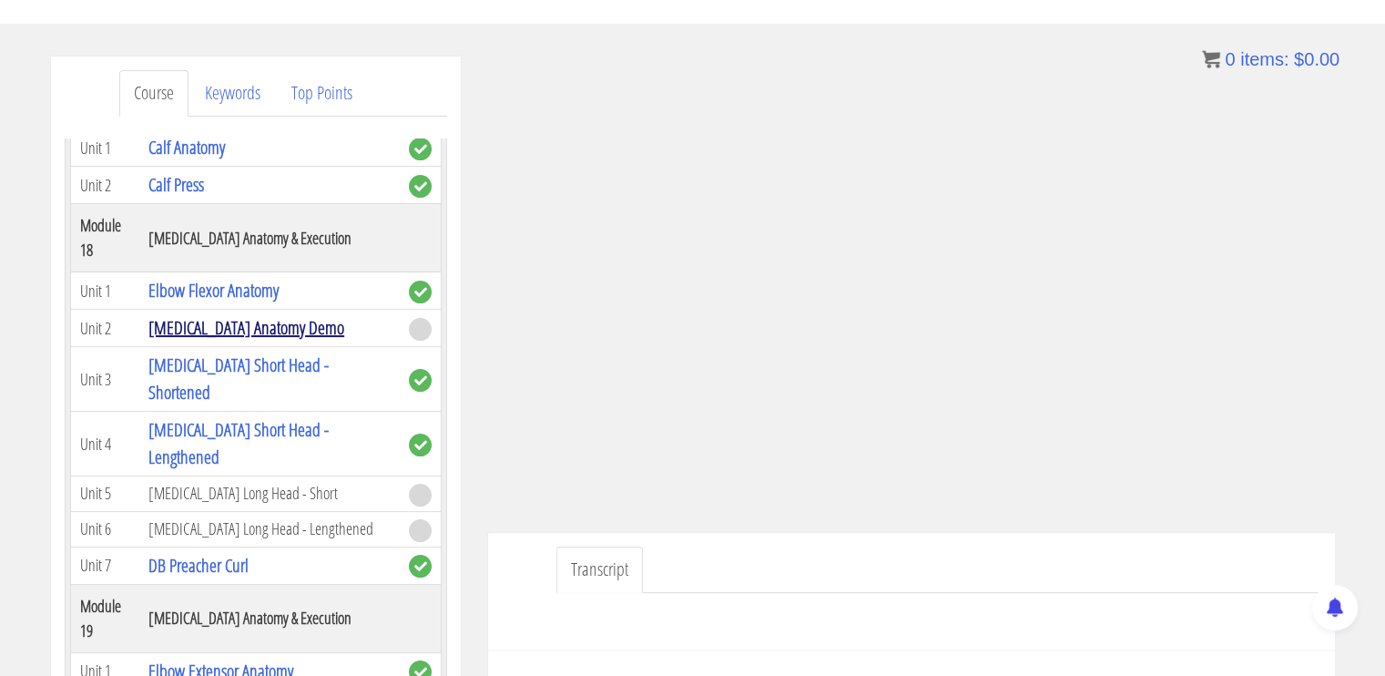
click at [255, 340] on link "Biceps Anatomy Demo" at bounding box center [246, 327] width 196 height 25
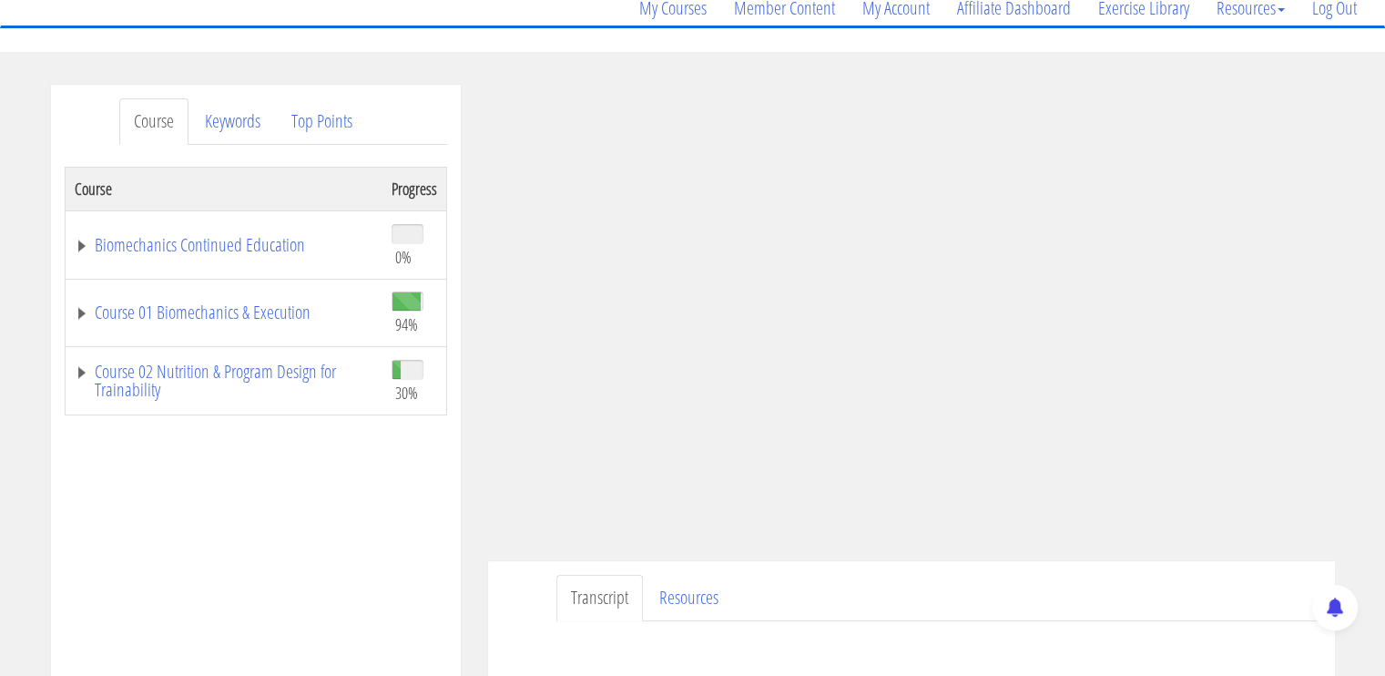
scroll to position [182, 0]
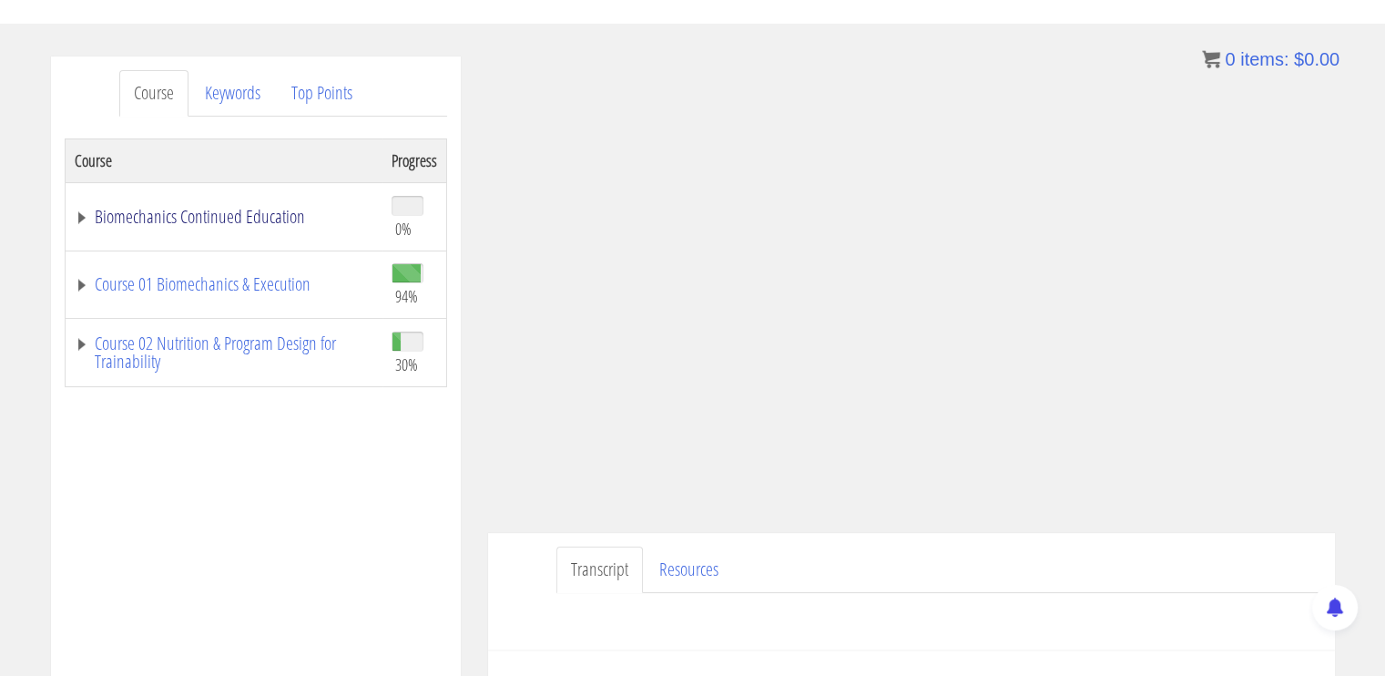
click at [265, 215] on link "Biomechanics Continued Education" at bounding box center [224, 217] width 299 height 18
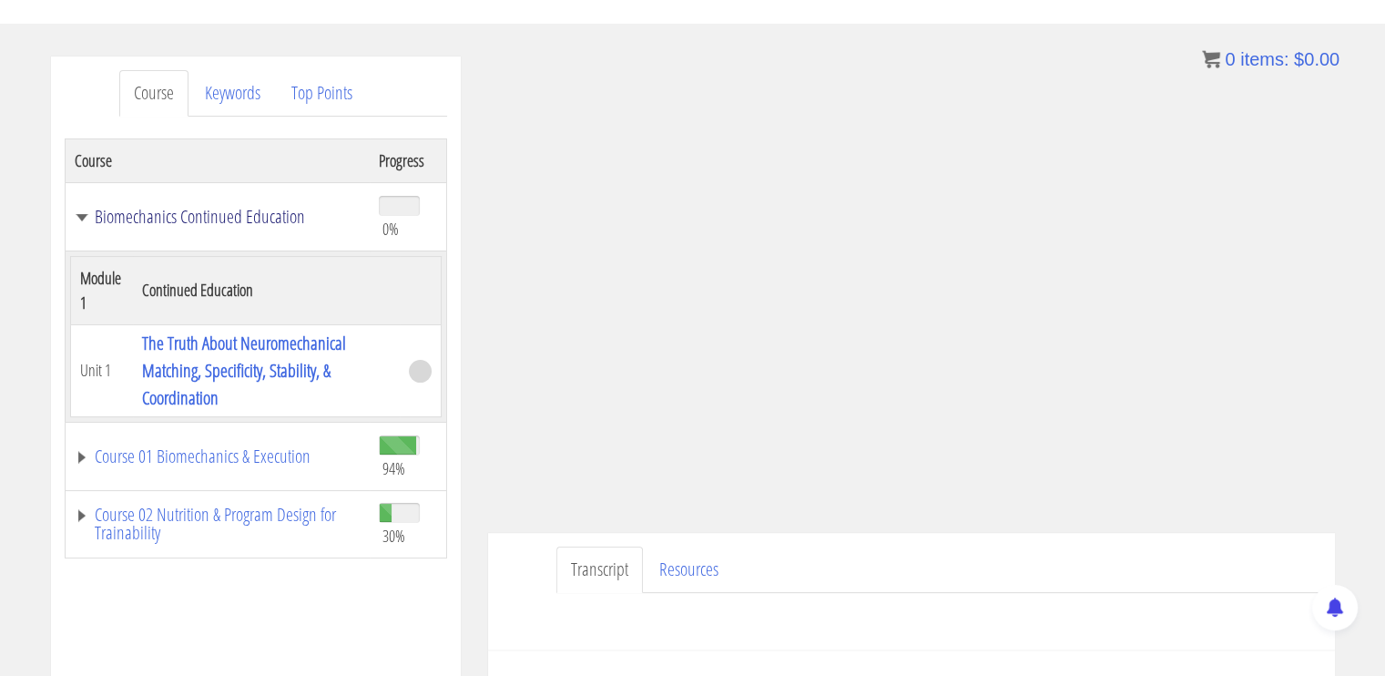
click at [184, 220] on link "Biomechanics Continued Education" at bounding box center [218, 217] width 287 height 18
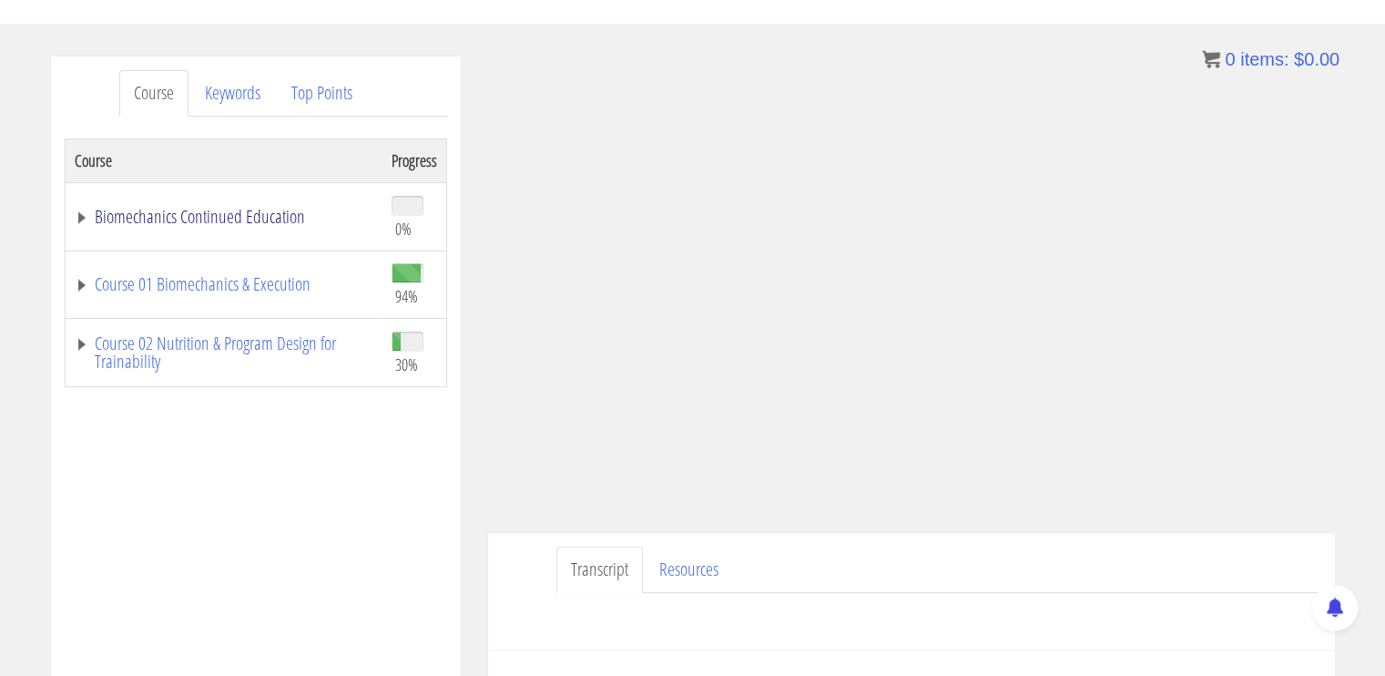
click at [184, 220] on link "Biomechanics Continued Education" at bounding box center [224, 217] width 299 height 18
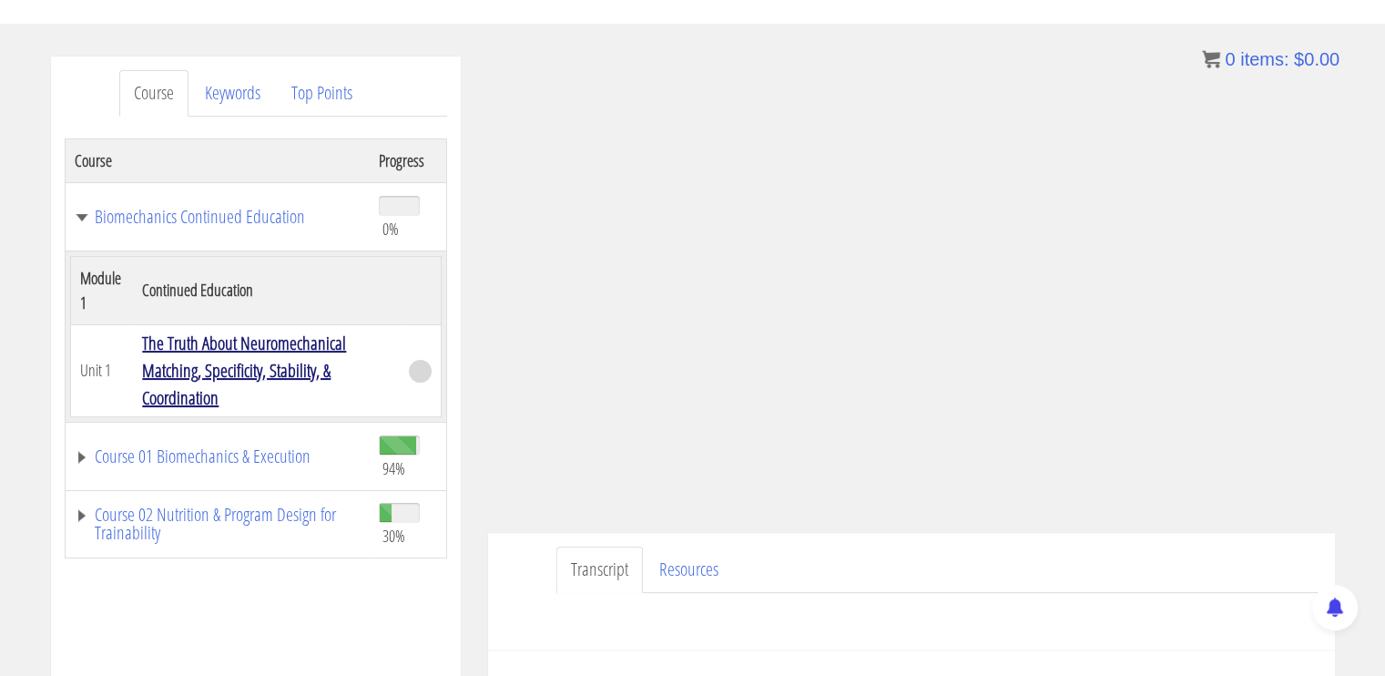
click at [176, 350] on link "The Truth About Neuromechanical Matching, Specificity, Stability, & Coordination" at bounding box center [244, 370] width 204 height 79
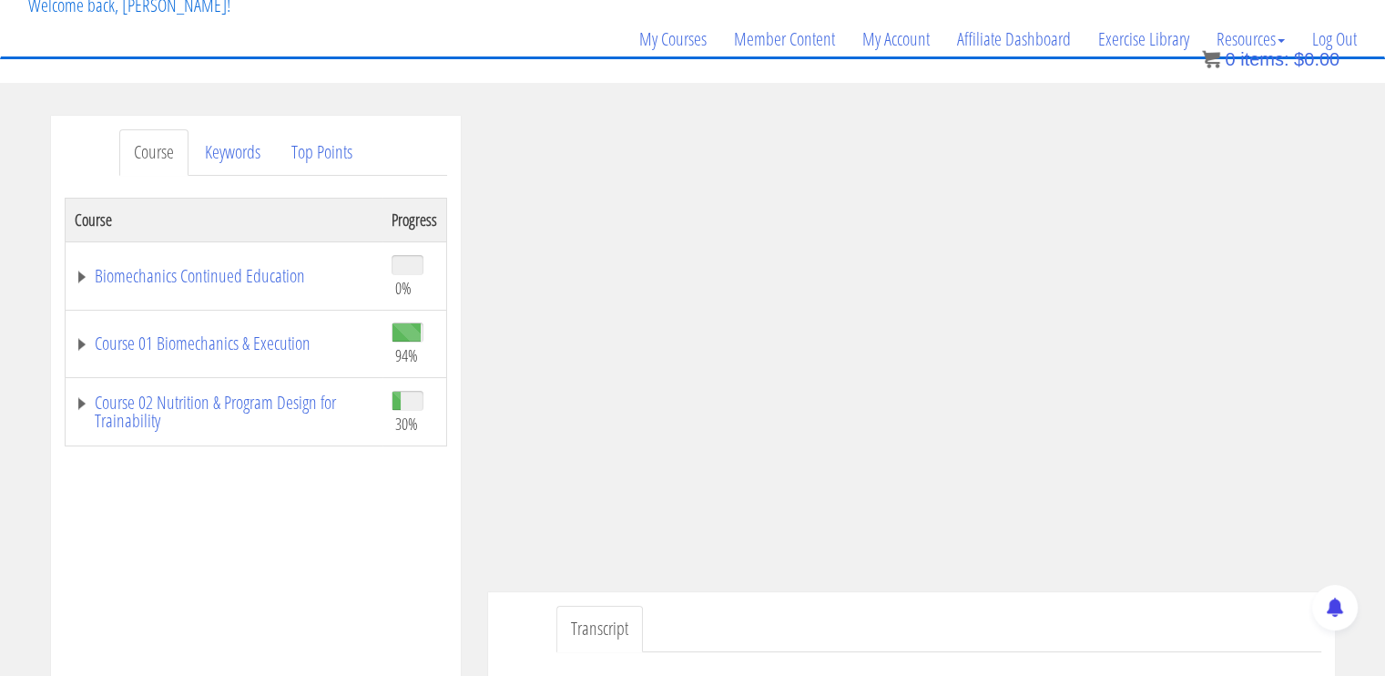
scroll to position [182, 0]
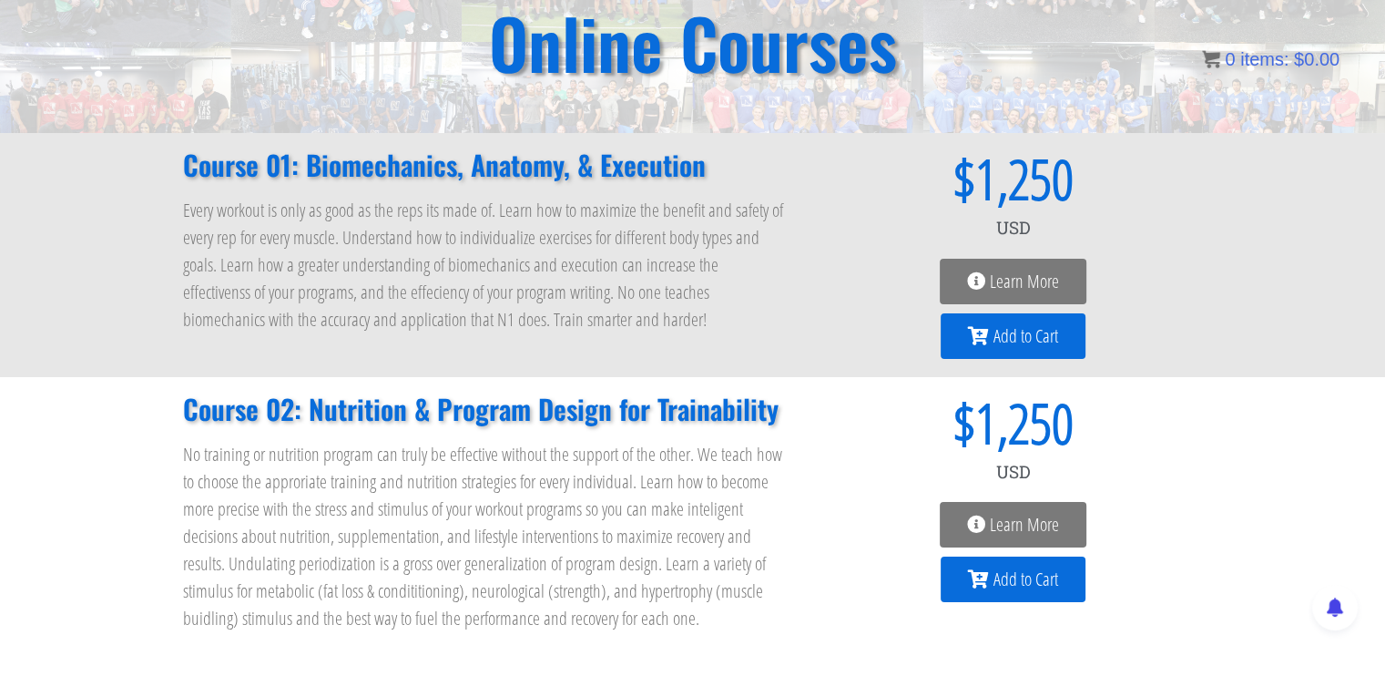
scroll to position [186, 0]
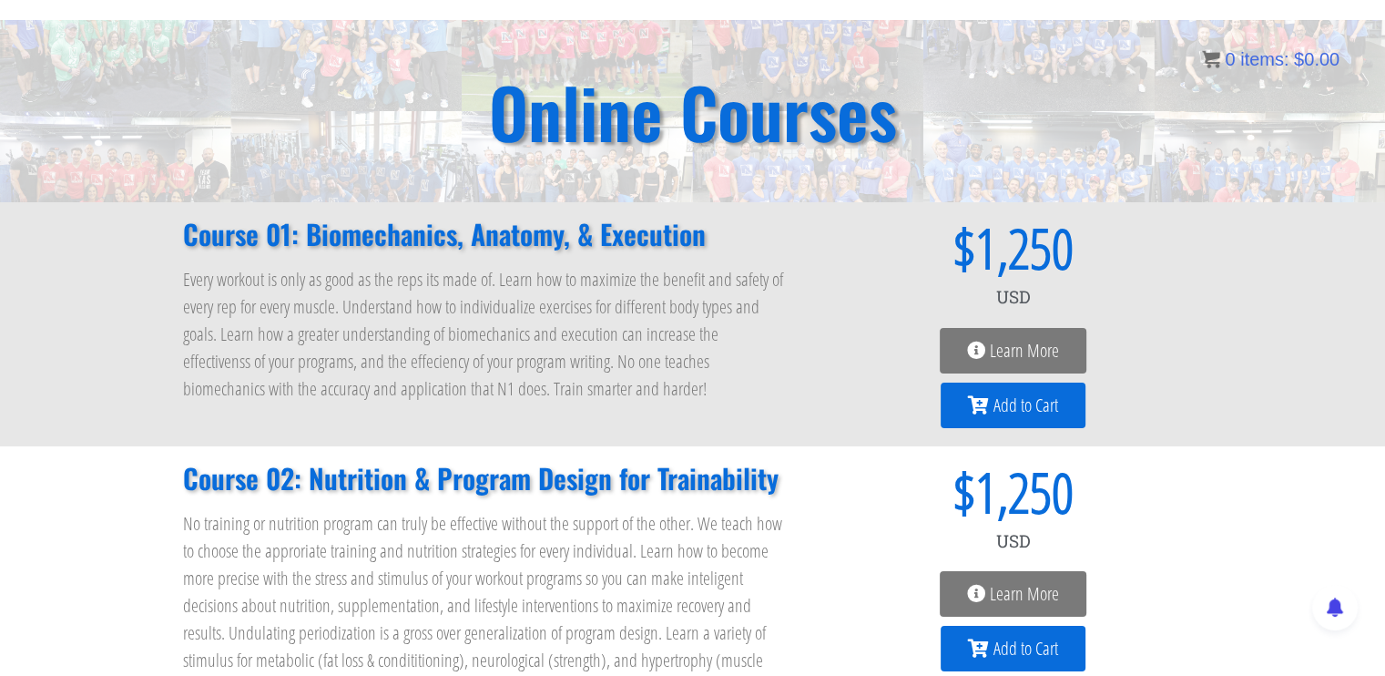
click at [1046, 351] on span "Learn More" at bounding box center [1024, 351] width 69 height 18
